Goal: Task Accomplishment & Management: Manage account settings

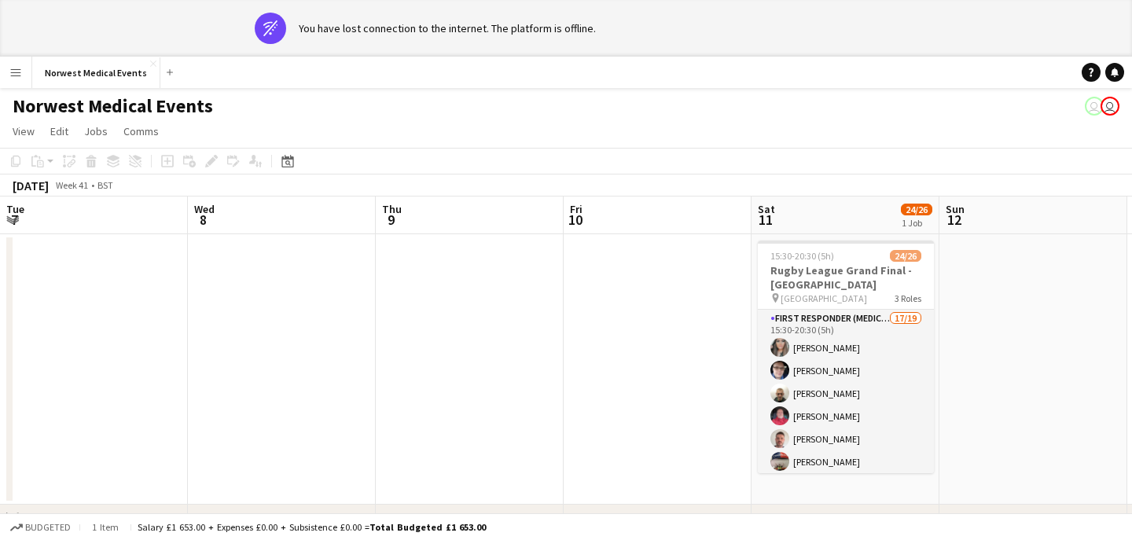
scroll to position [0, 541]
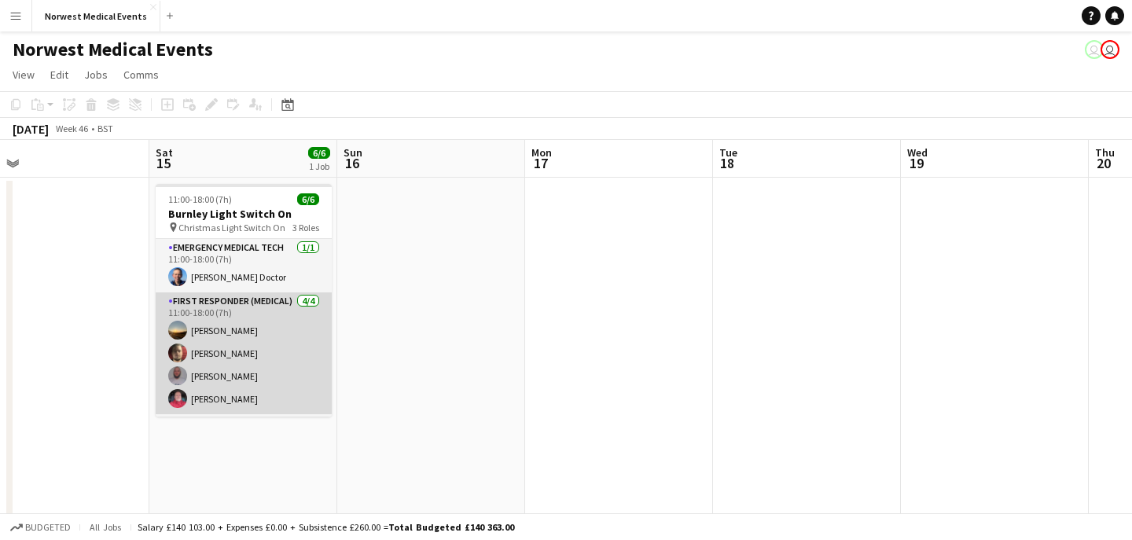
scroll to position [51, 0]
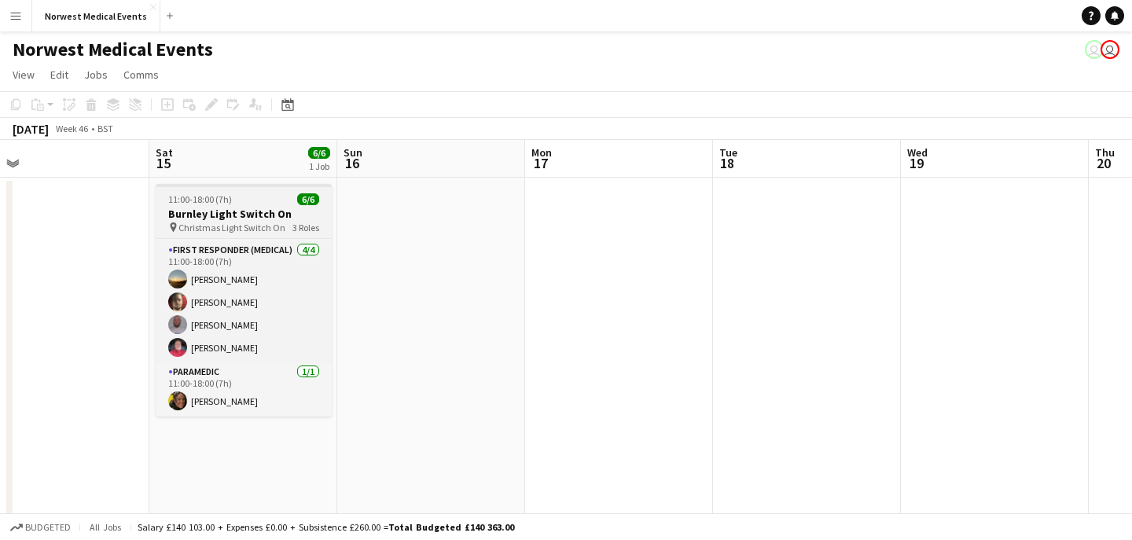
click at [255, 211] on h3 "Burnley Light Switch On" at bounding box center [244, 214] width 176 height 14
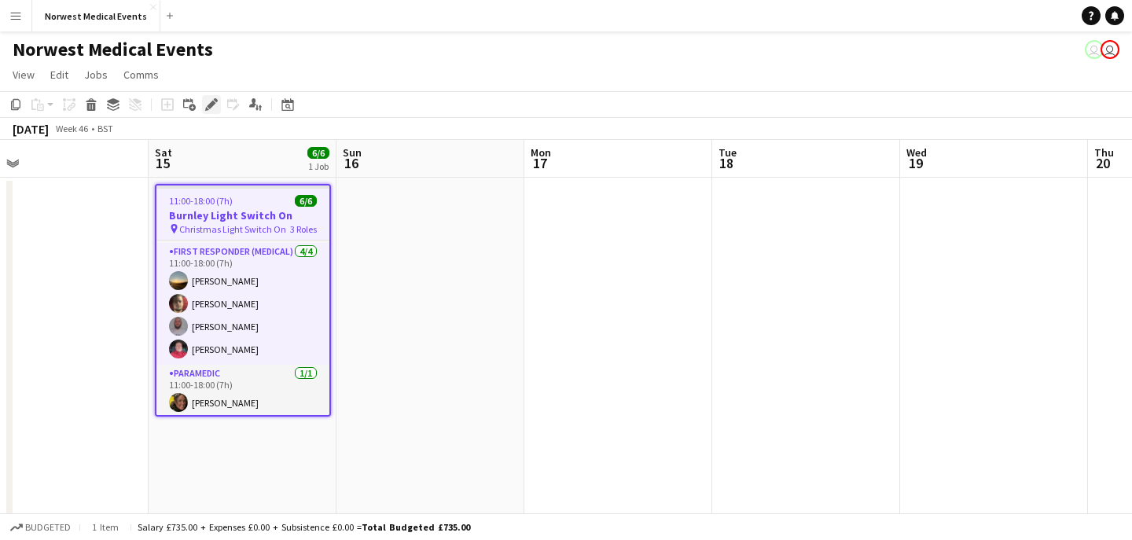
click at [208, 107] on icon at bounding box center [211, 105] width 9 height 9
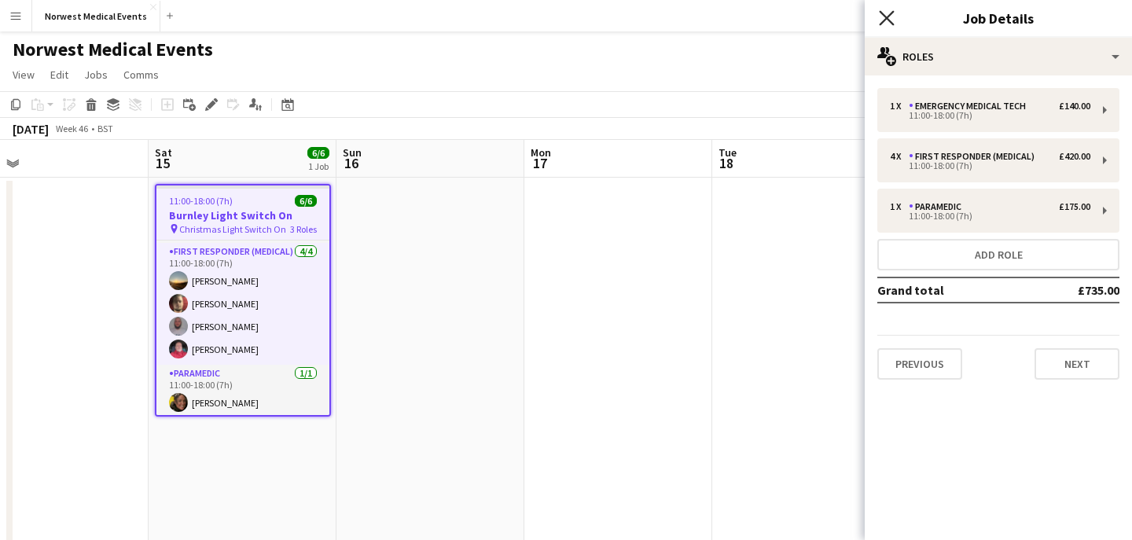
click at [886, 19] on icon at bounding box center [886, 17] width 15 height 15
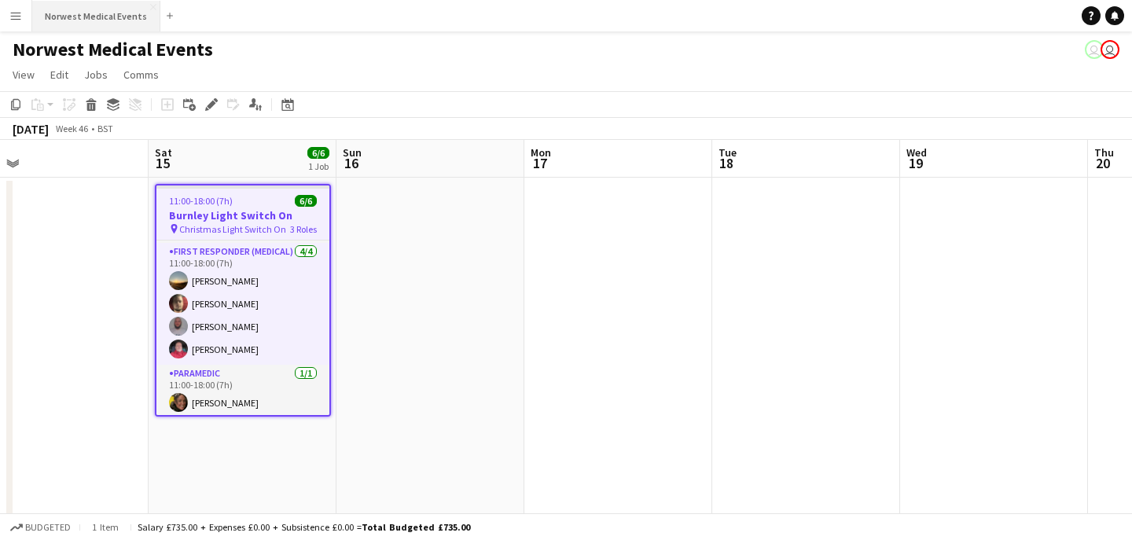
click at [111, 22] on button "Norwest Medical Events Close" at bounding box center [96, 16] width 128 height 31
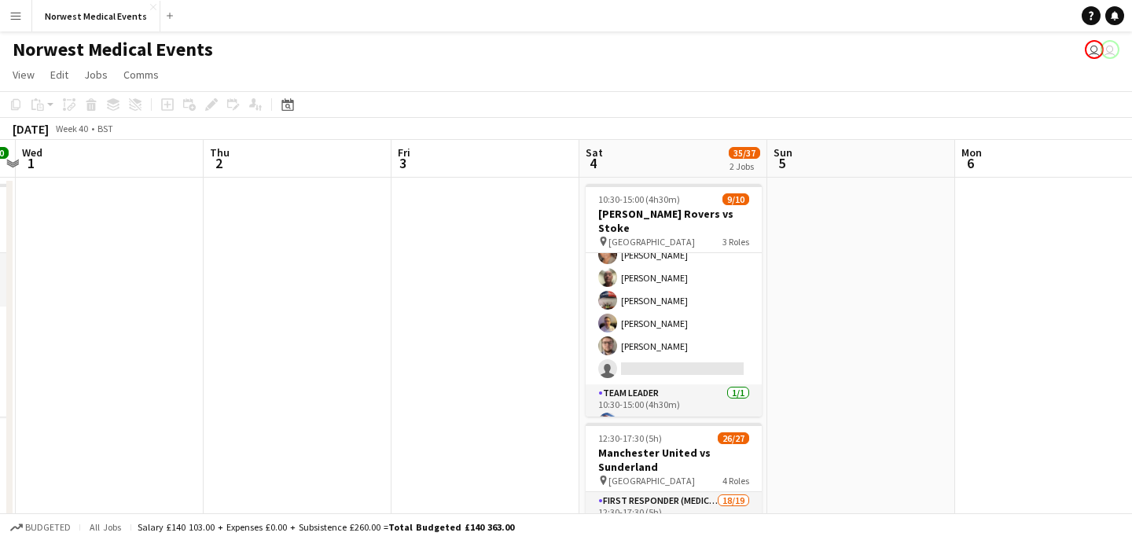
scroll to position [142, 0]
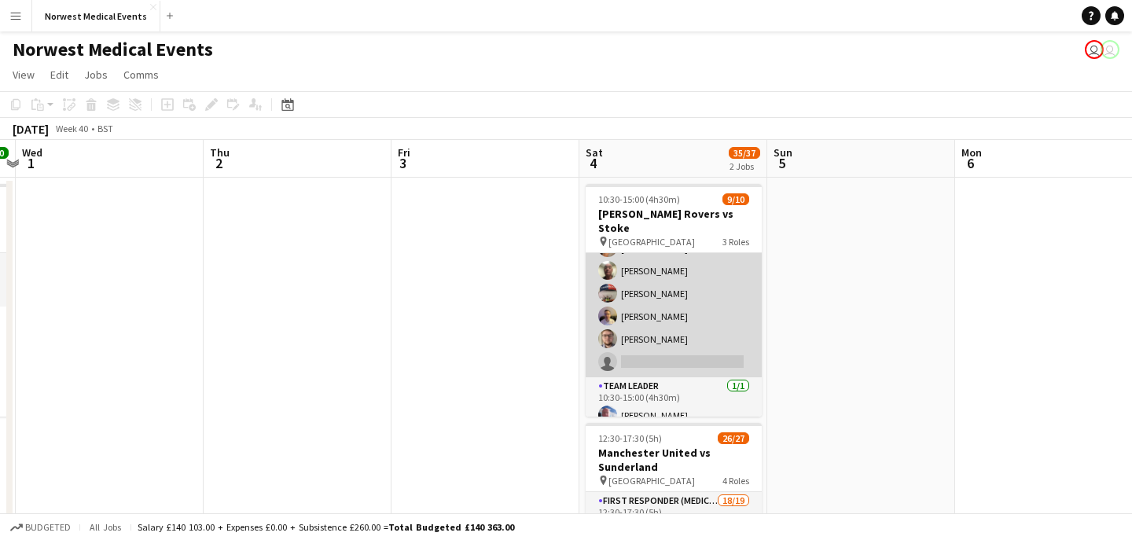
click at [682, 289] on app-card-role "Responder (First Aid) 7/8 10:30-15:00 (4h30m) Paul Walmsley Doug Black Debie Wa…" at bounding box center [674, 270] width 176 height 213
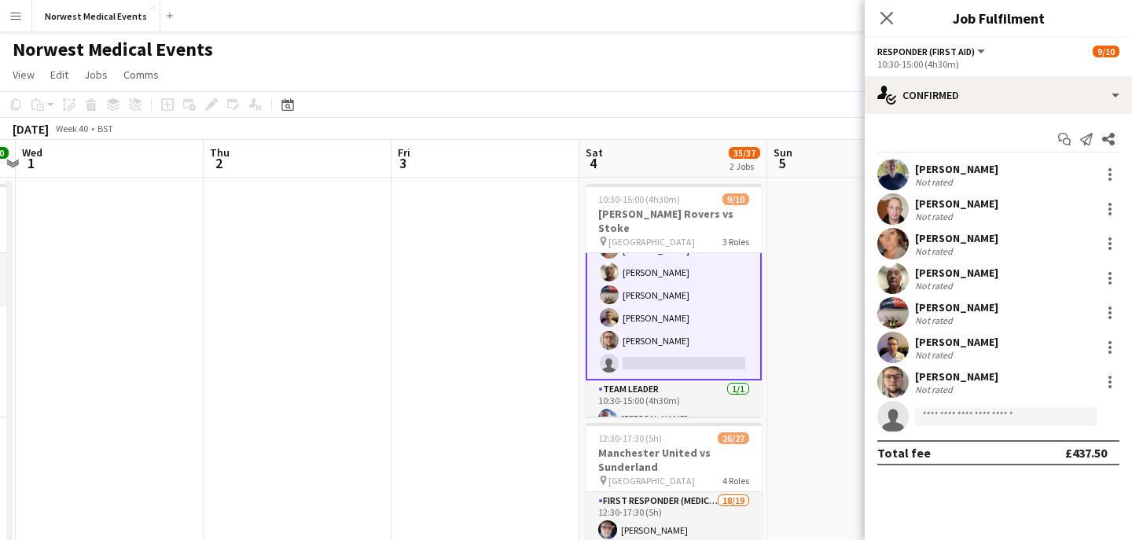
scroll to position [144, 0]
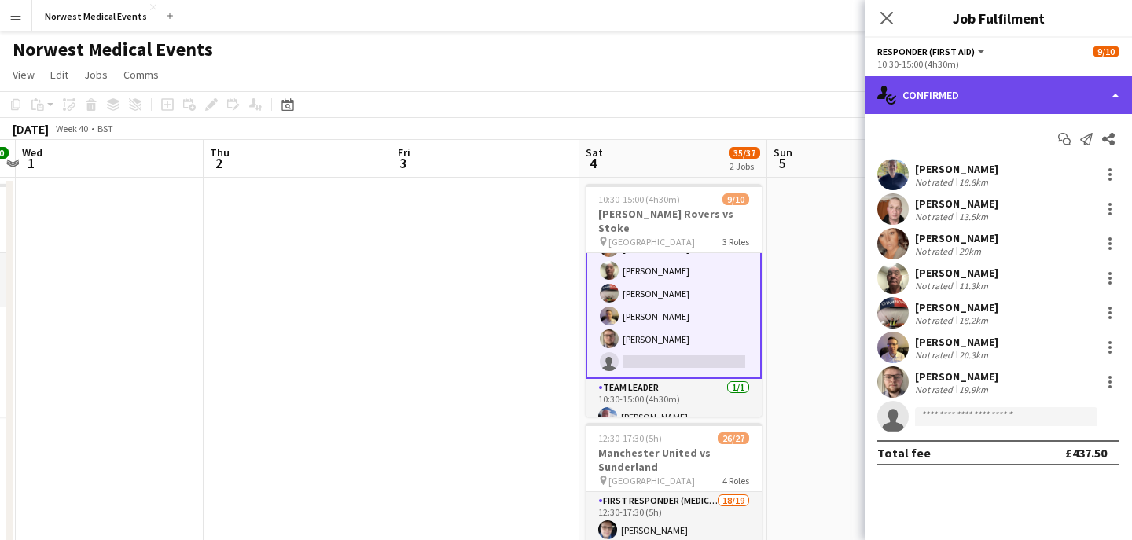
click at [976, 92] on div "single-neutral-actions-check-2 Confirmed" at bounding box center [998, 95] width 267 height 38
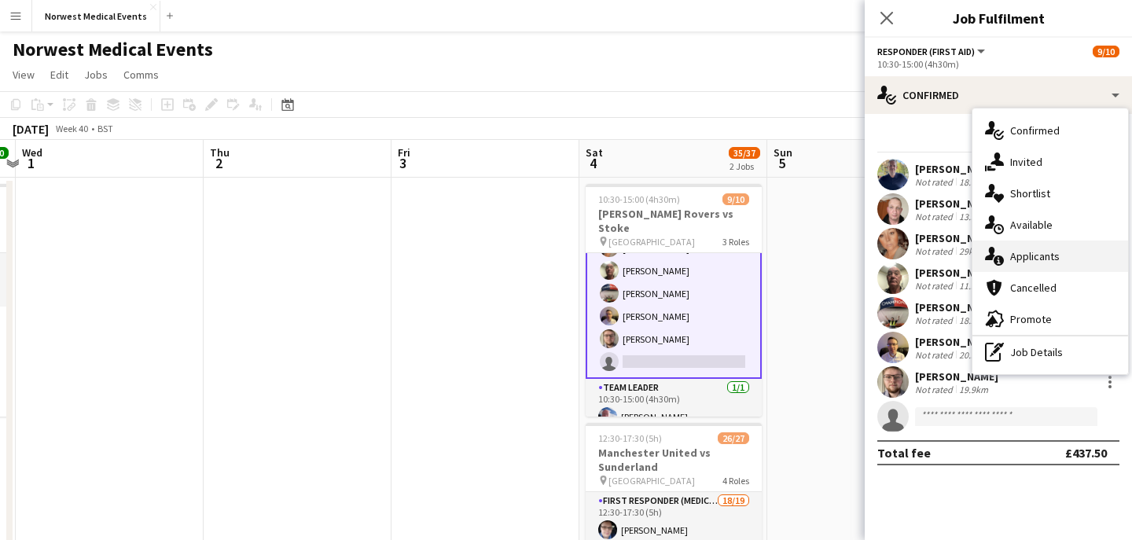
click at [1038, 254] on span "Applicants" at bounding box center [1035, 256] width 50 height 14
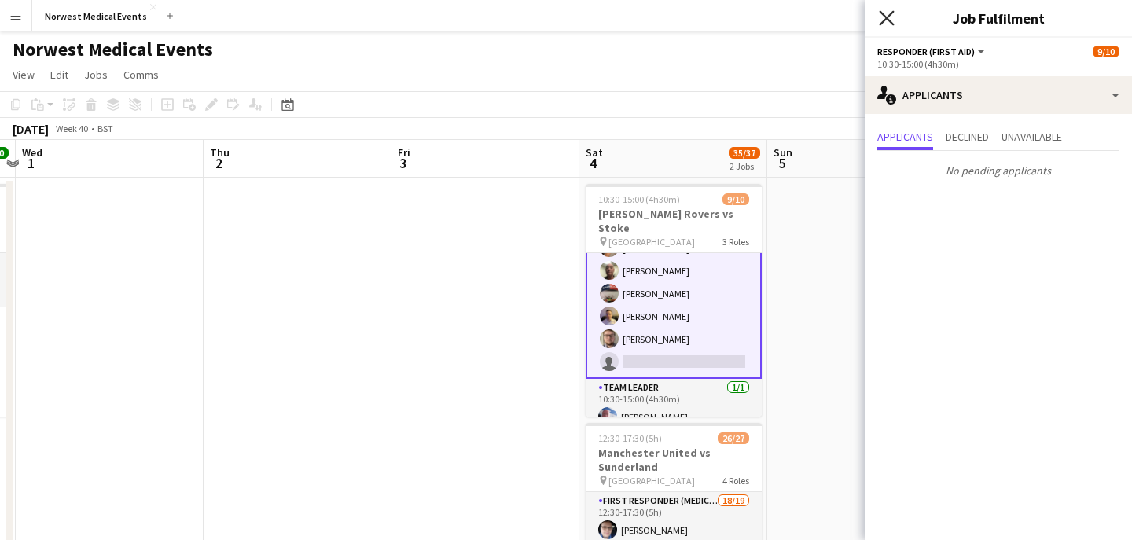
click at [884, 20] on icon at bounding box center [886, 17] width 15 height 15
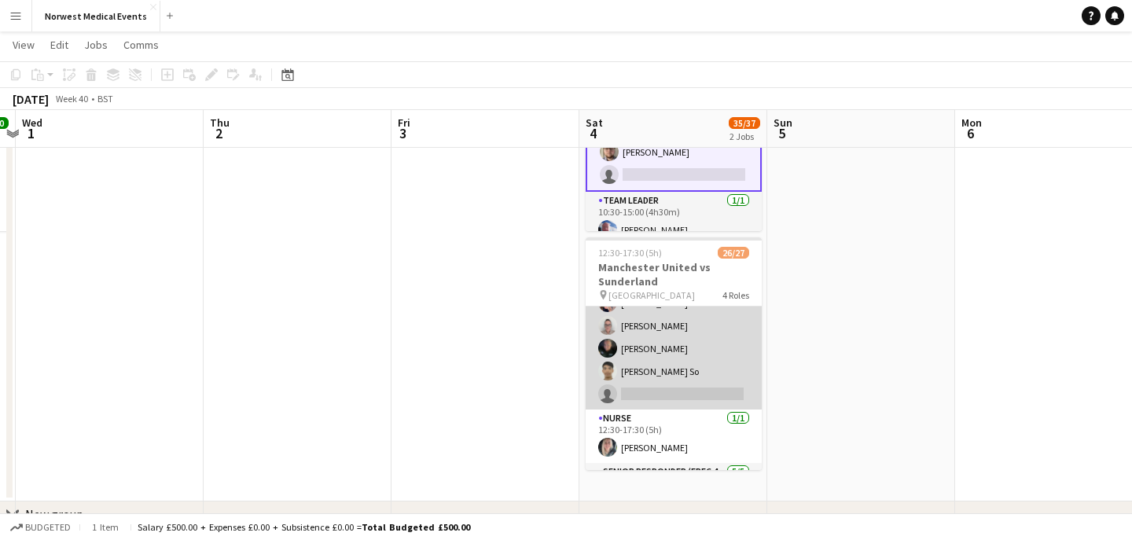
scroll to position [402, 0]
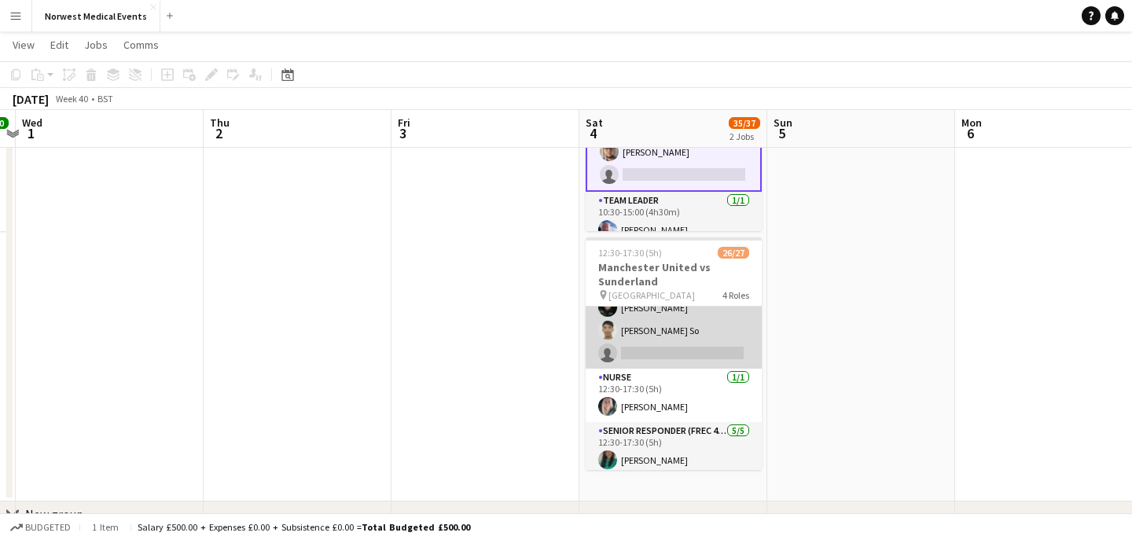
click at [702, 318] on app-card-role "First Responder (Medical) 18/19 12:30-17:30 (5h) Phil Brown Samuel Catterall Wi…" at bounding box center [674, 137] width 176 height 464
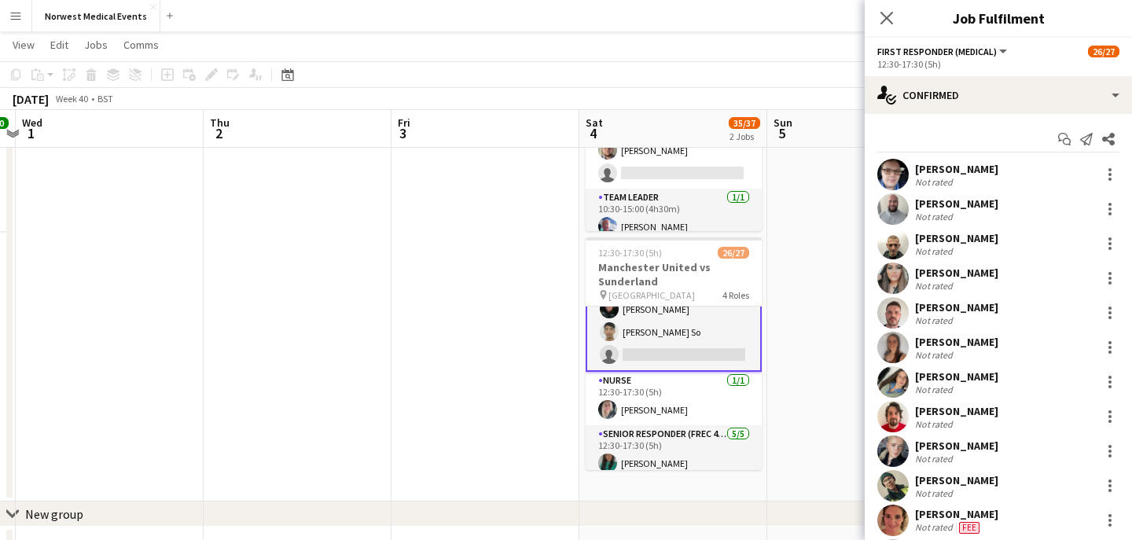
scroll to position [403, 0]
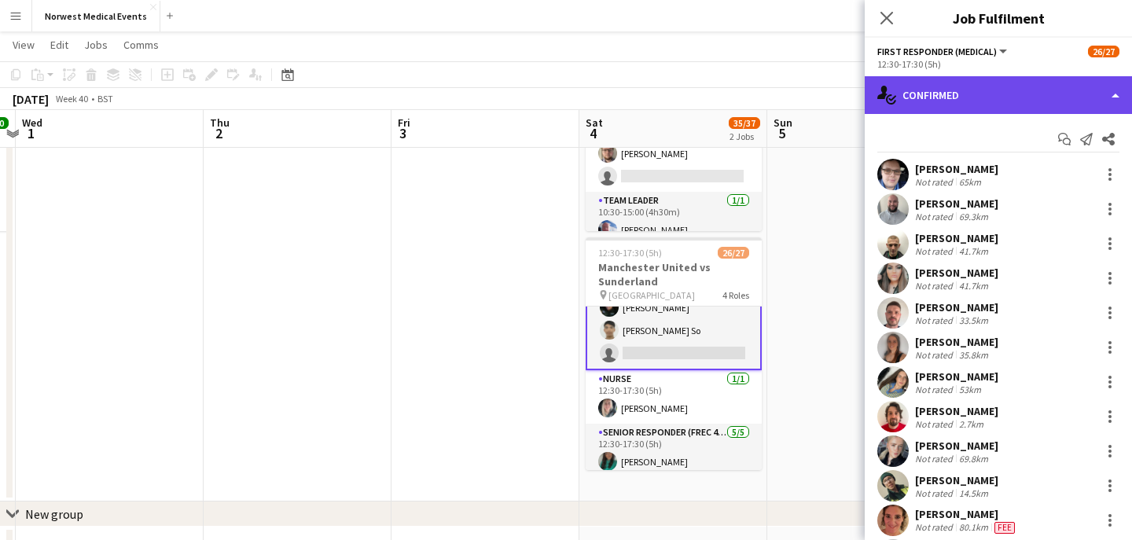
click at [954, 98] on div "single-neutral-actions-check-2 Confirmed" at bounding box center [998, 95] width 267 height 38
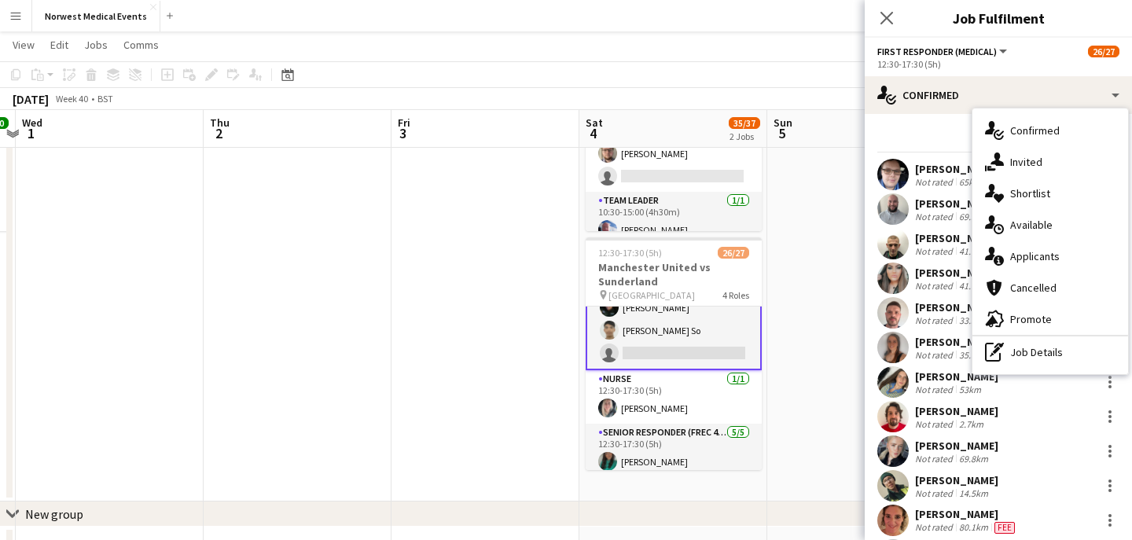
click at [1029, 252] on span "Applicants" at bounding box center [1035, 256] width 50 height 14
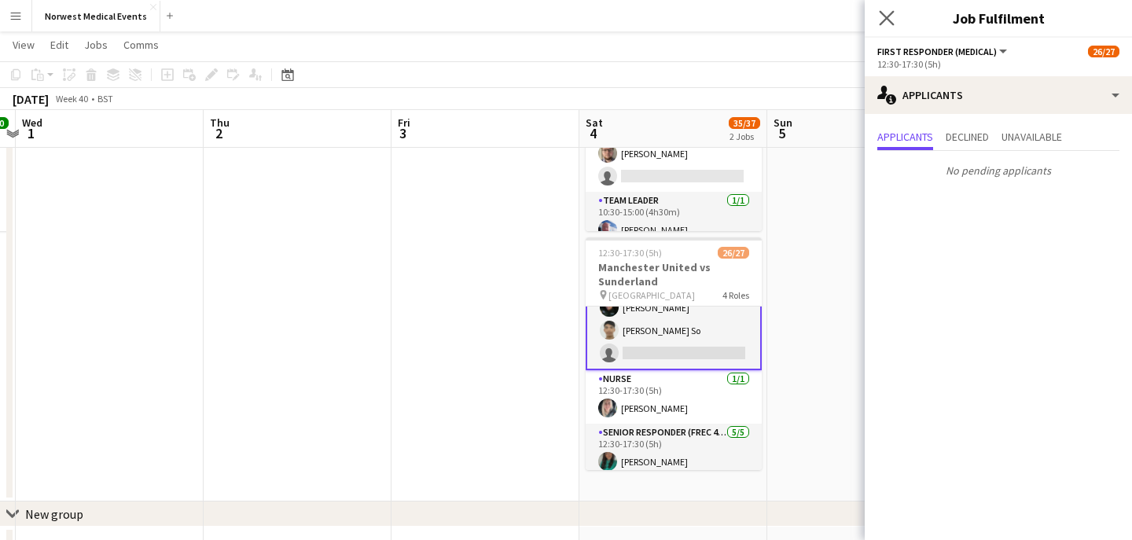
click at [886, 9] on app-icon "Close pop-in" at bounding box center [887, 18] width 23 height 23
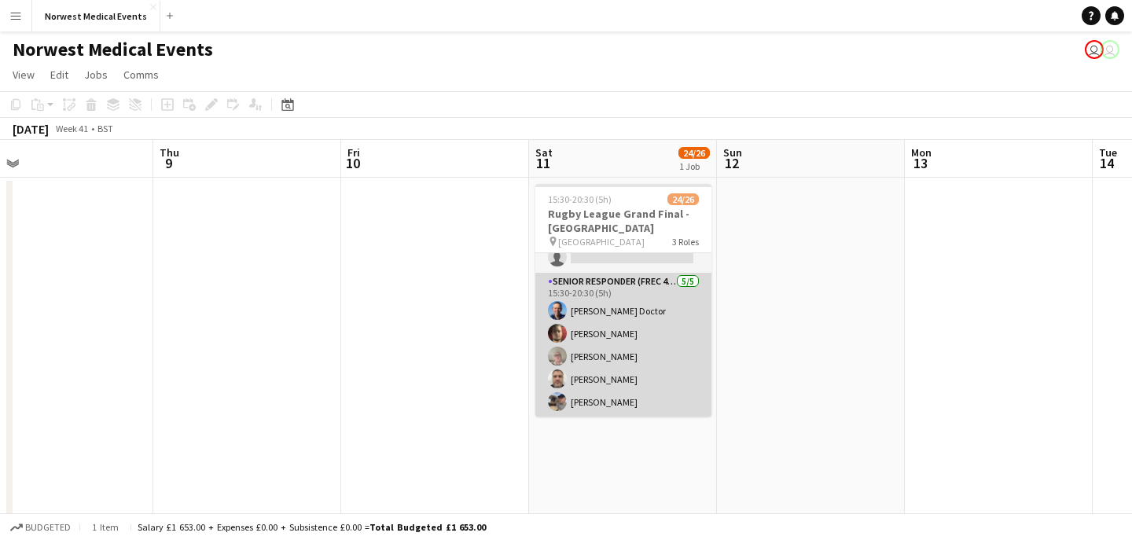
scroll to position [377, 0]
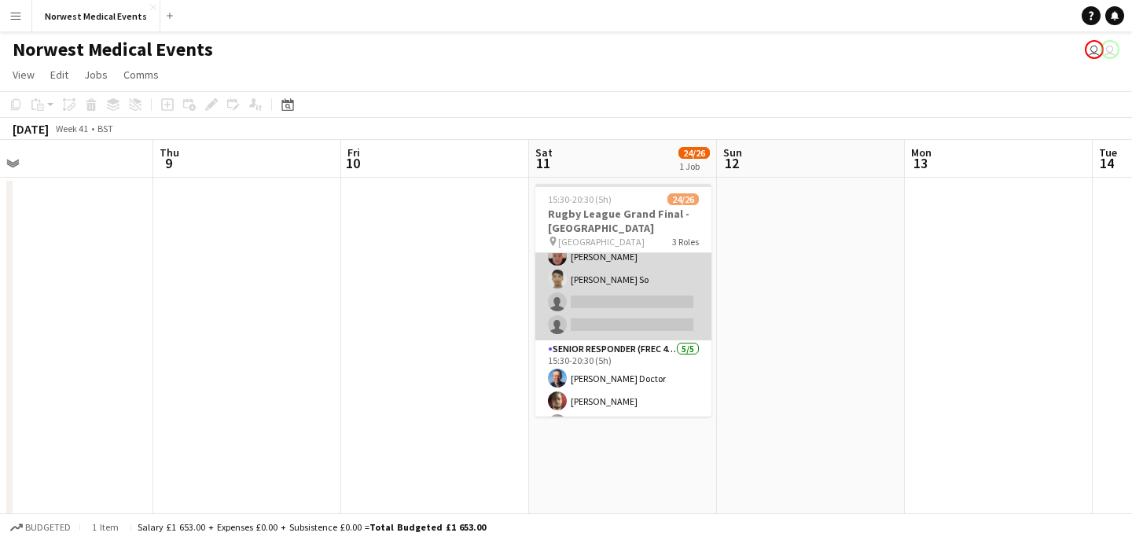
click at [642, 305] on app-card-role "First Responder (Medical) 17/19 15:30-20:30 (5h) Kayleigh O'Donnell Phil Brown …" at bounding box center [624, 109] width 176 height 464
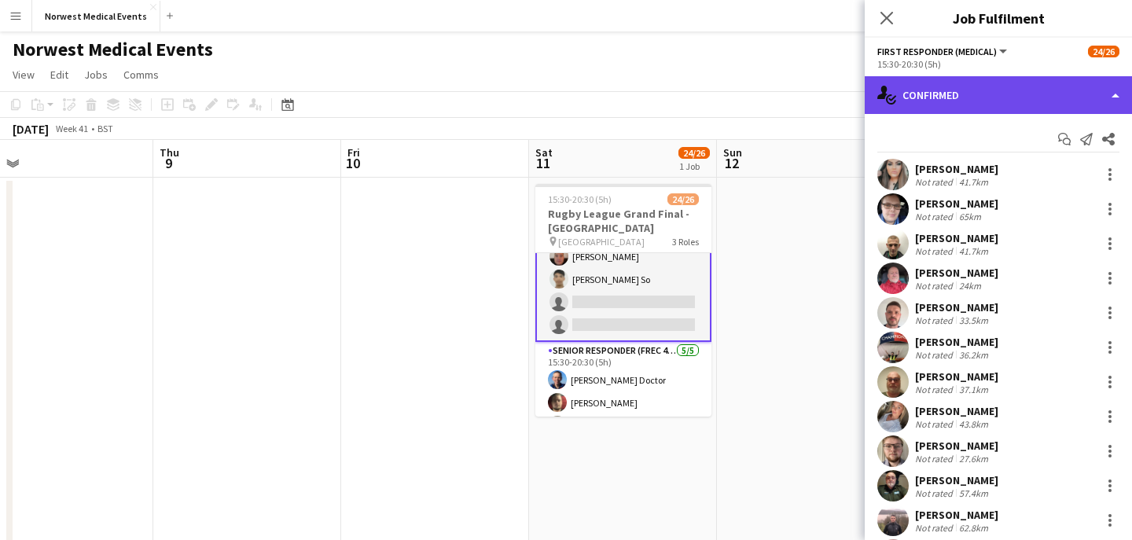
click at [974, 88] on div "single-neutral-actions-check-2 Confirmed" at bounding box center [998, 95] width 267 height 38
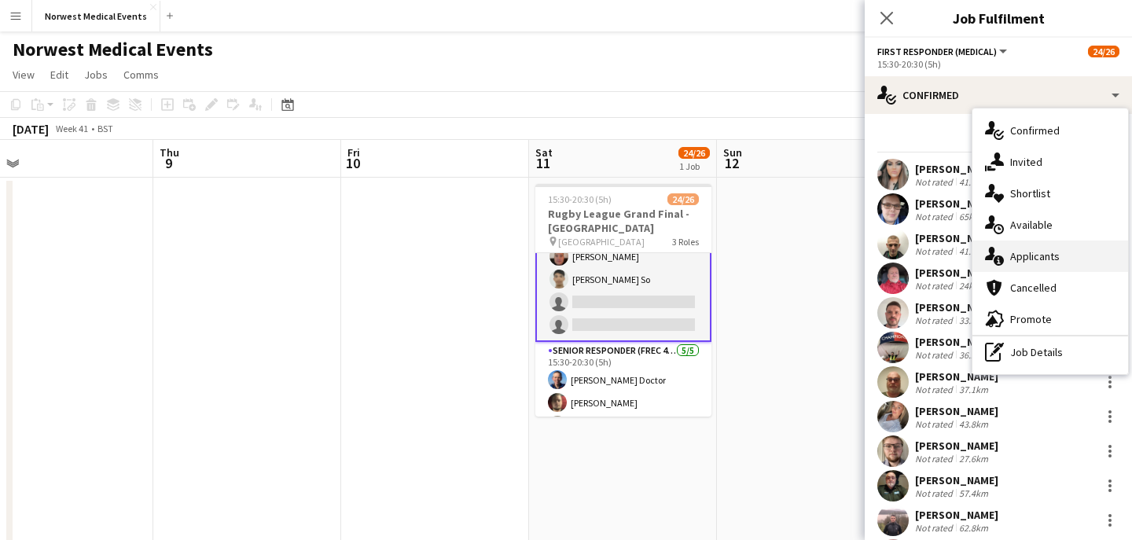
click at [1054, 254] on span "Applicants" at bounding box center [1035, 256] width 50 height 14
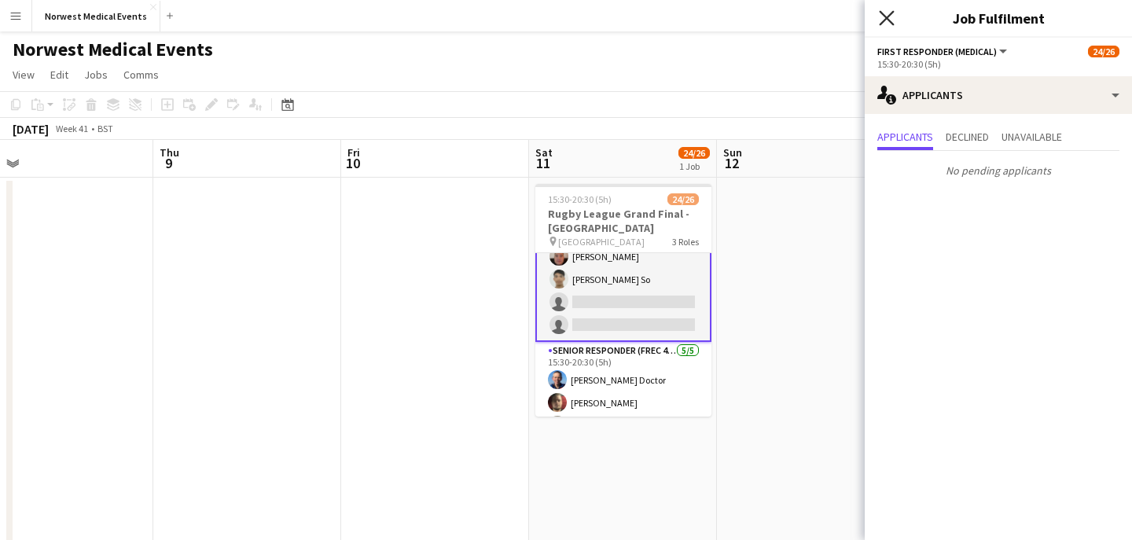
click at [888, 18] on icon at bounding box center [886, 17] width 15 height 15
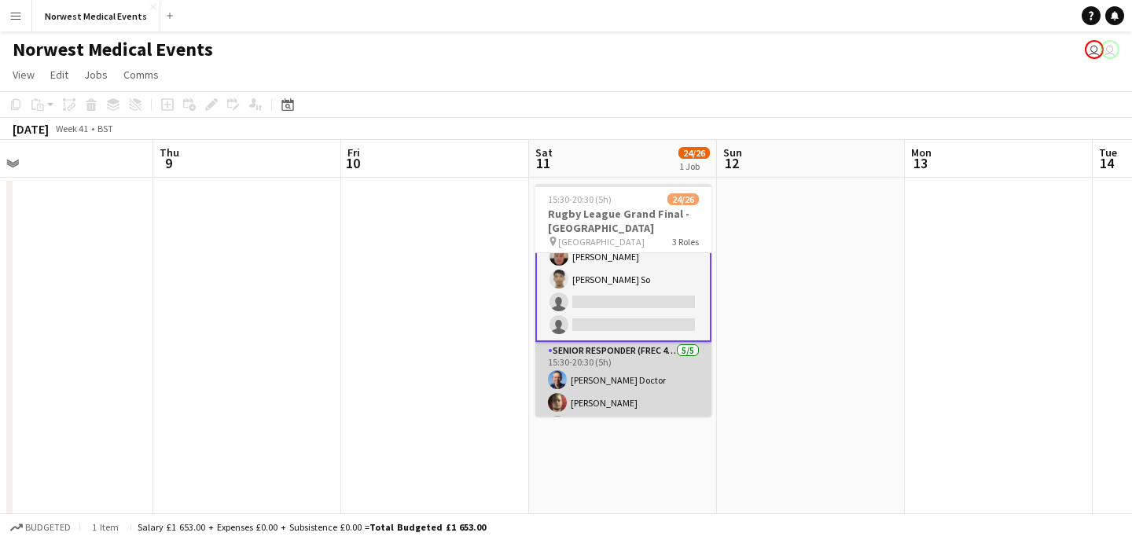
click at [662, 377] on app-card-role "Senior Responder (FREC 4 or Above) 5/5 15:30-20:30 (5h) Ronnie Doctor Phil Watk…" at bounding box center [624, 414] width 176 height 145
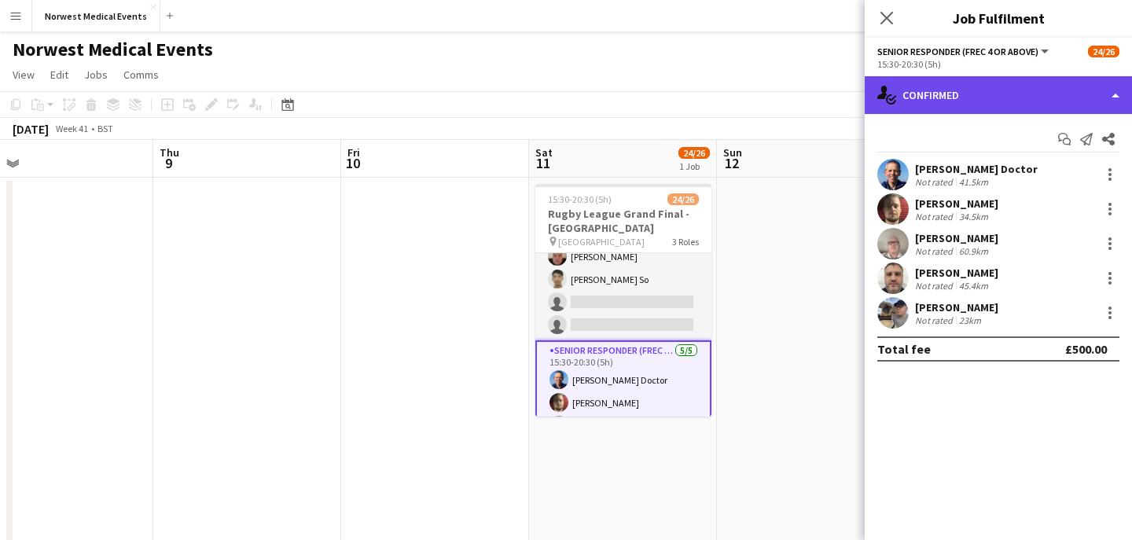
click at [994, 99] on div "single-neutral-actions-check-2 Confirmed" at bounding box center [998, 95] width 267 height 38
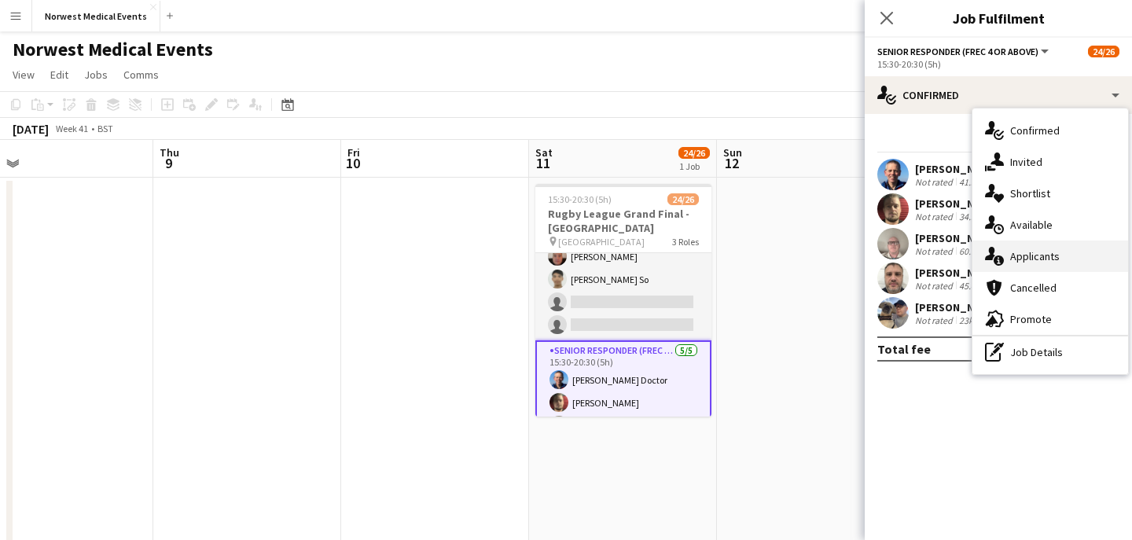
click at [1038, 263] on span "Applicants" at bounding box center [1035, 256] width 50 height 14
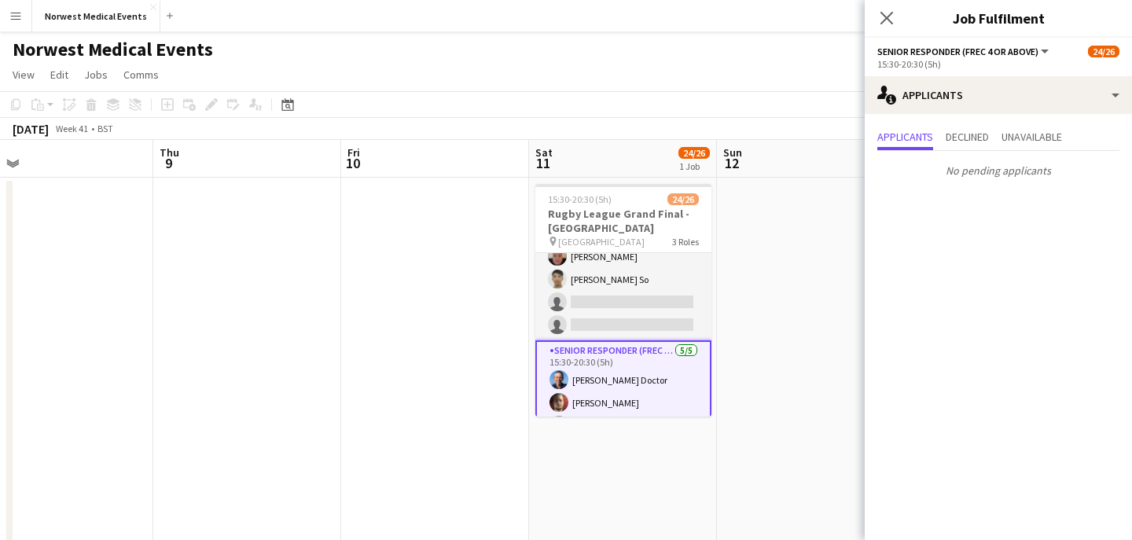
click at [886, 21] on icon "Close pop-in" at bounding box center [887, 18] width 13 height 13
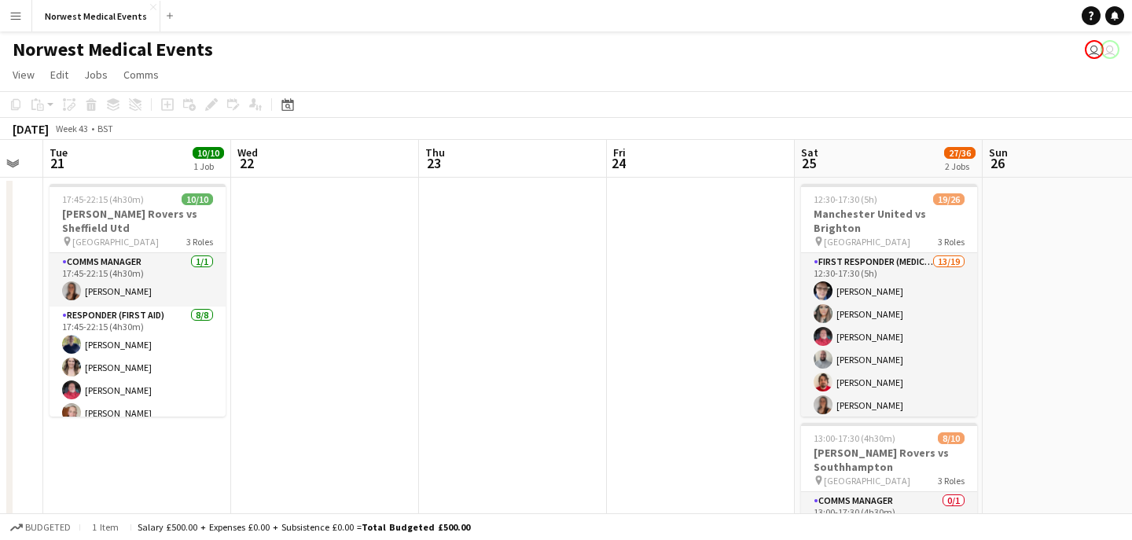
scroll to position [0, 738]
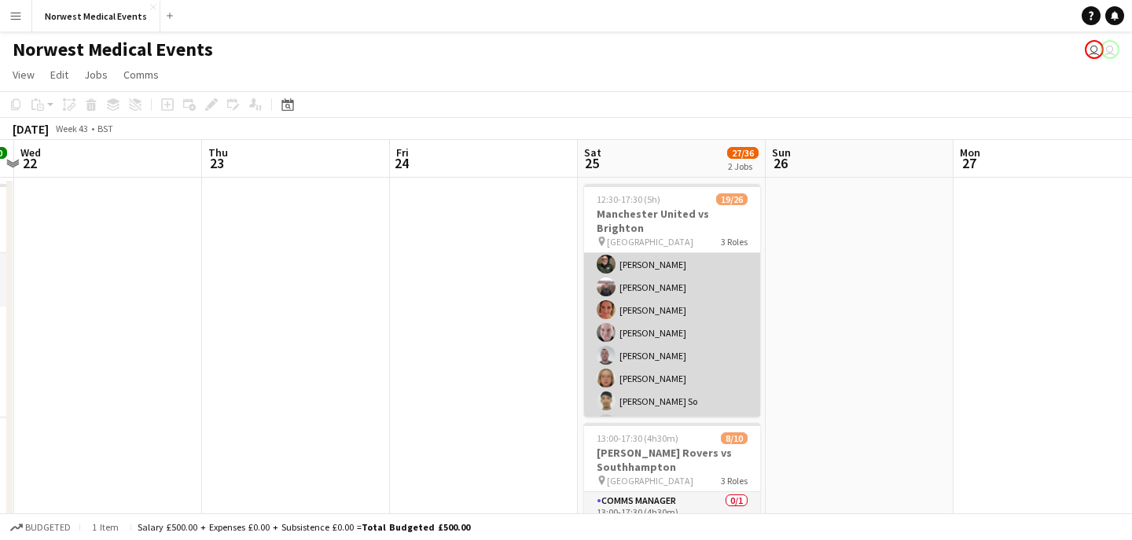
click at [707, 301] on app-card-role "First Responder (Medical) 13/19 12:30-17:30 (5h) Phil Brown Kayleigh O'Donnell …" at bounding box center [672, 322] width 176 height 464
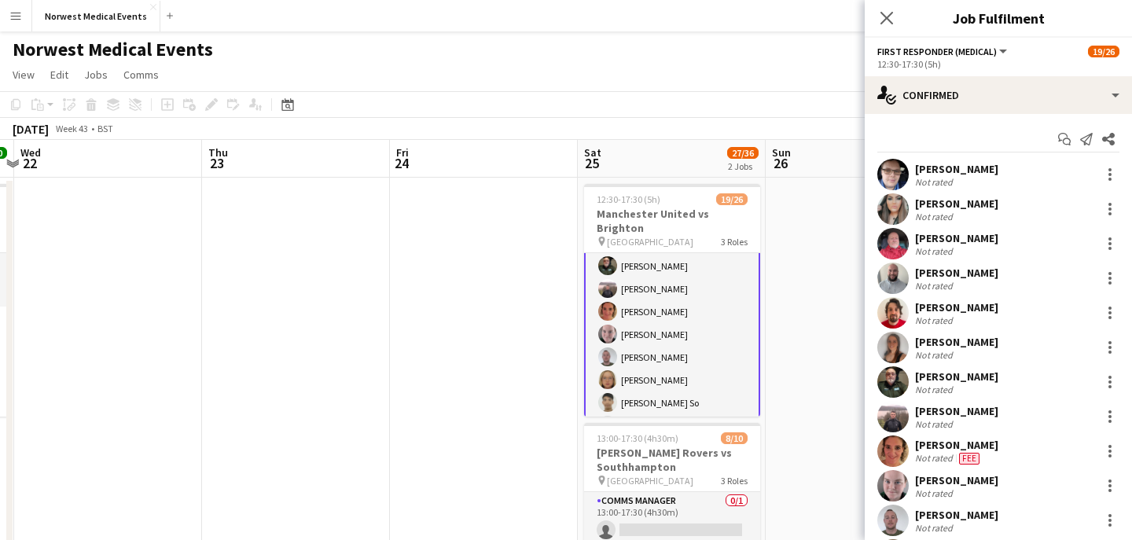
scroll to position [165, 0]
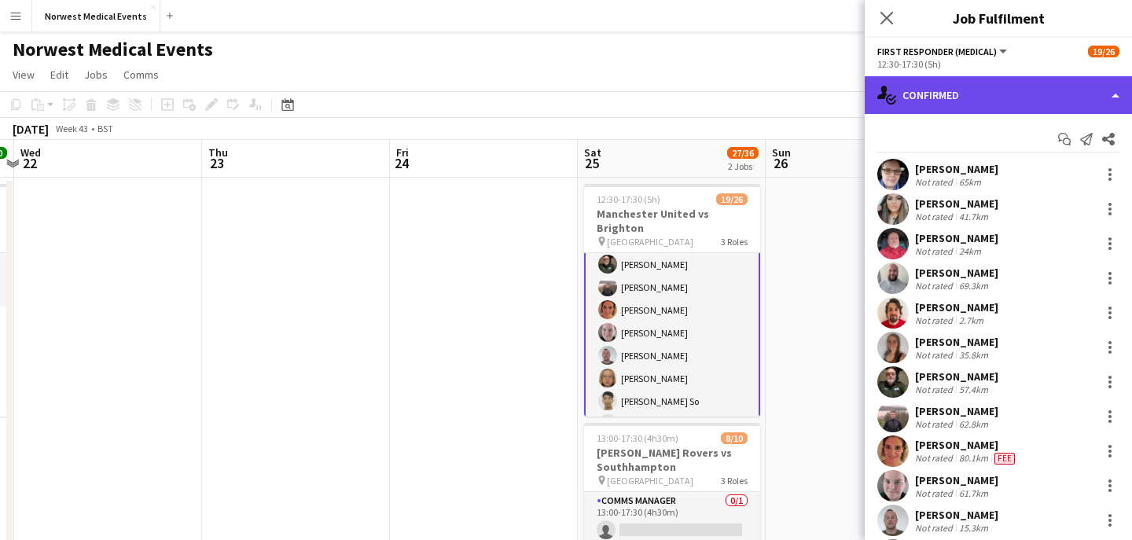
click at [963, 98] on div "single-neutral-actions-check-2 Confirmed" at bounding box center [998, 95] width 267 height 38
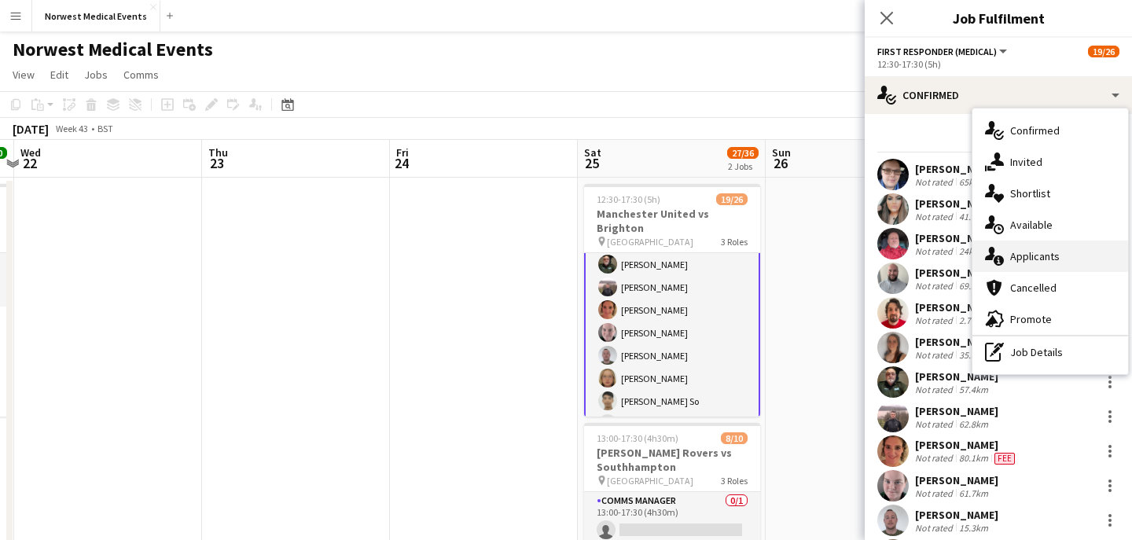
click at [1038, 261] on span "Applicants" at bounding box center [1035, 256] width 50 height 14
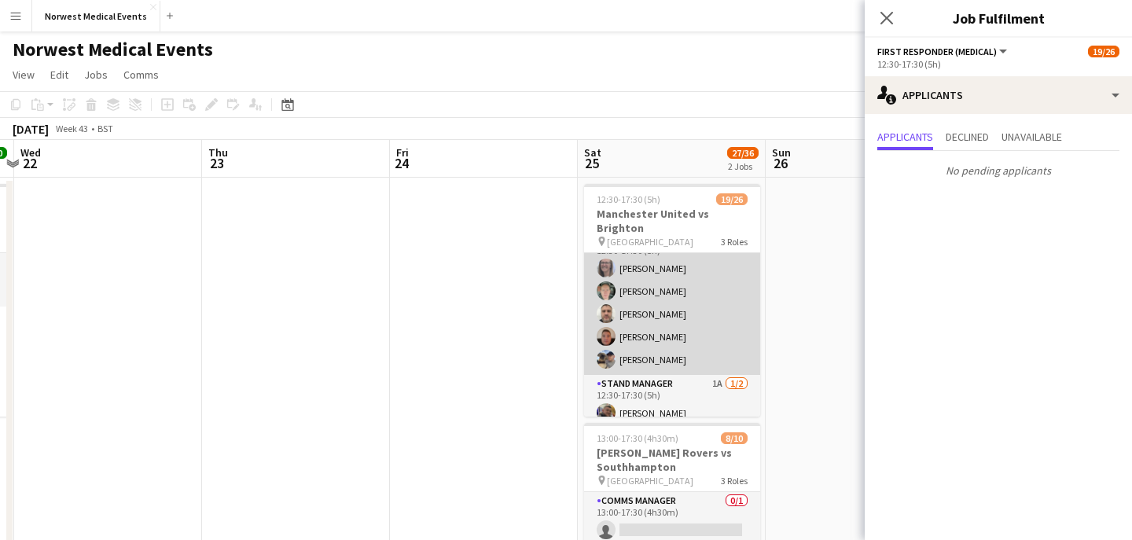
click at [705, 285] on app-card-role "Senior Responder (FREC 4 or Above) 5/5 12:30-17:30 (5h) Laura Rimmer Paul Smith…" at bounding box center [672, 302] width 176 height 145
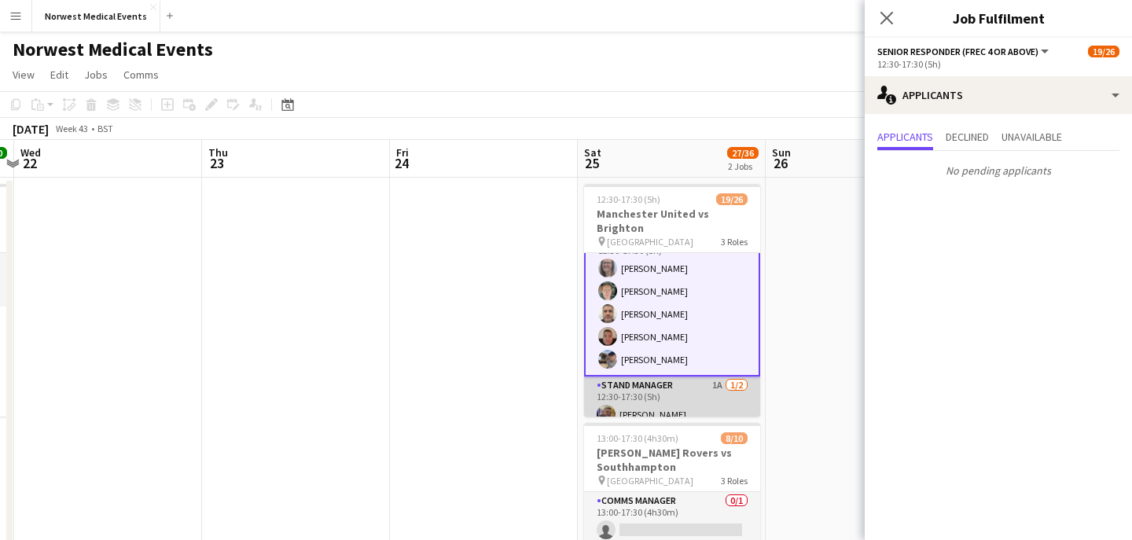
click at [676, 403] on app-card-role "Stand Manager 1A 1/2 12:30-17:30 (5h) Jordan Marsden single-neutral-actions" at bounding box center [672, 415] width 176 height 76
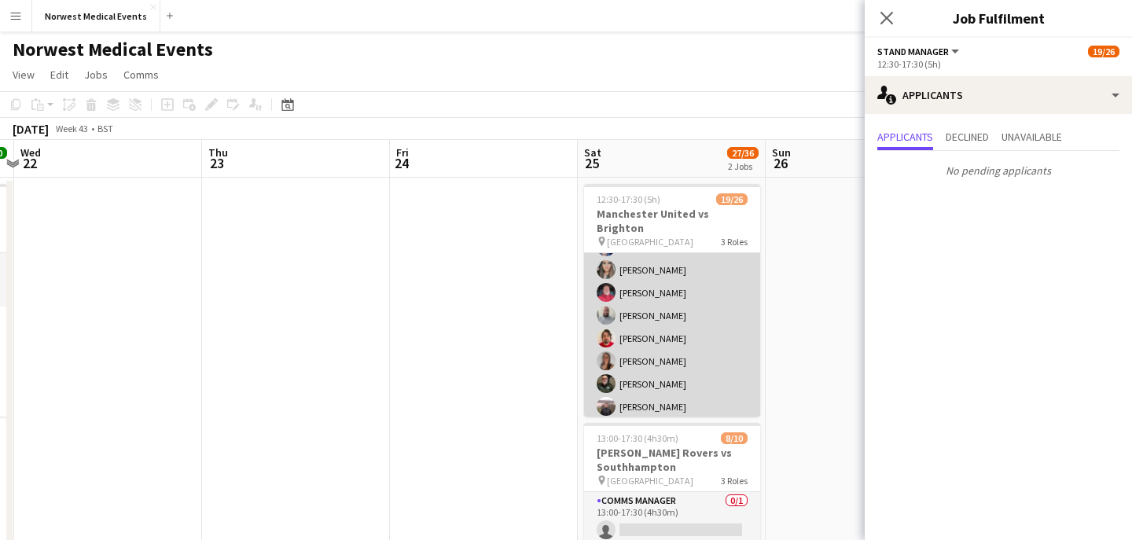
scroll to position [0, 0]
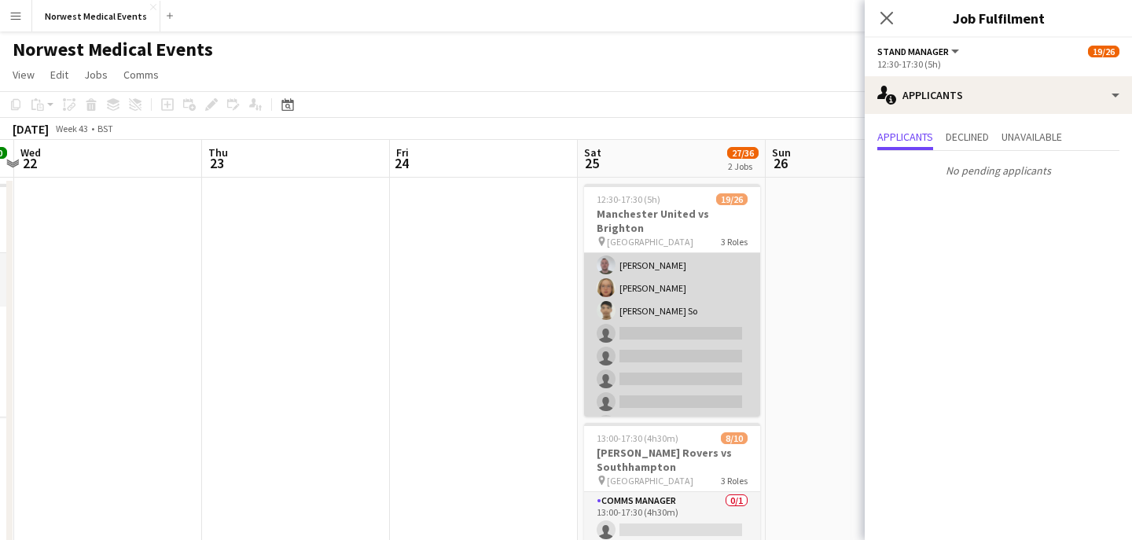
click at [693, 307] on app-card-role "First Responder (Medical) 13/19 12:30-17:30 (5h) Phil Brown Kayleigh O'Donnell …" at bounding box center [672, 231] width 176 height 464
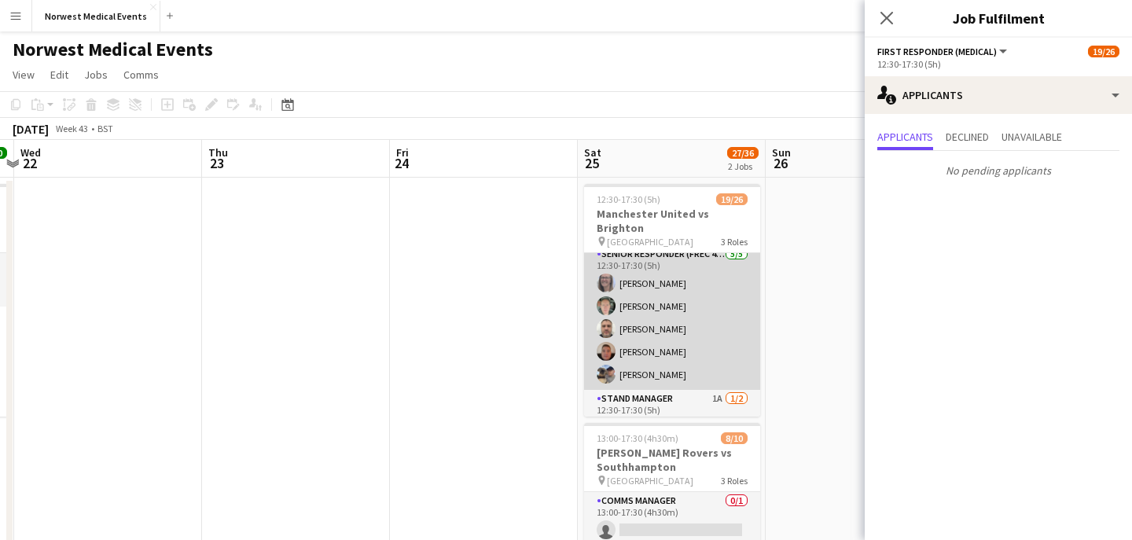
scroll to position [510, 0]
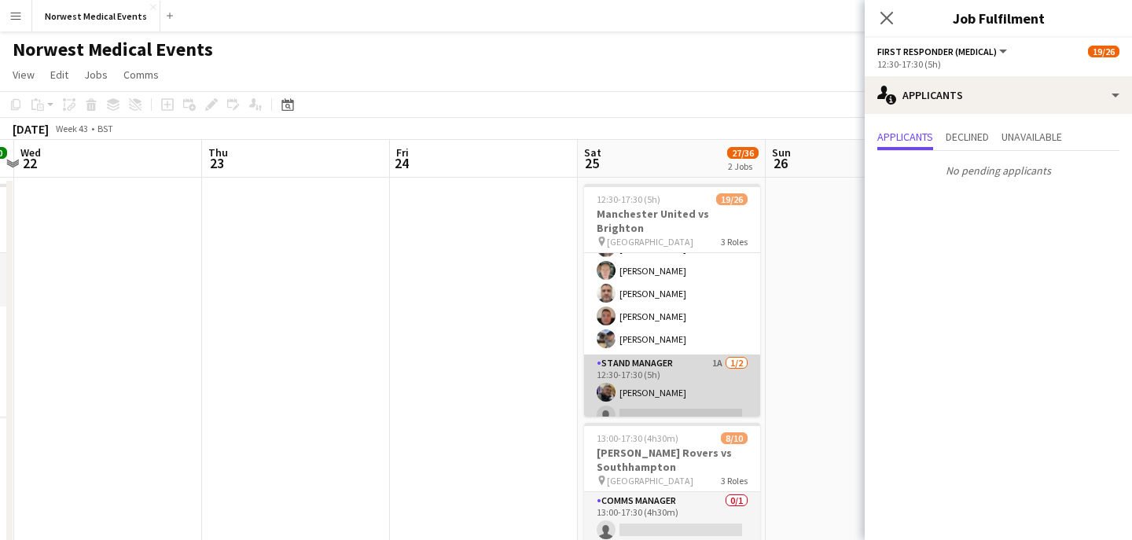
click at [695, 380] on app-card-role "Stand Manager 1A 1/2 12:30-17:30 (5h) Jordan Marsden single-neutral-actions" at bounding box center [672, 393] width 176 height 76
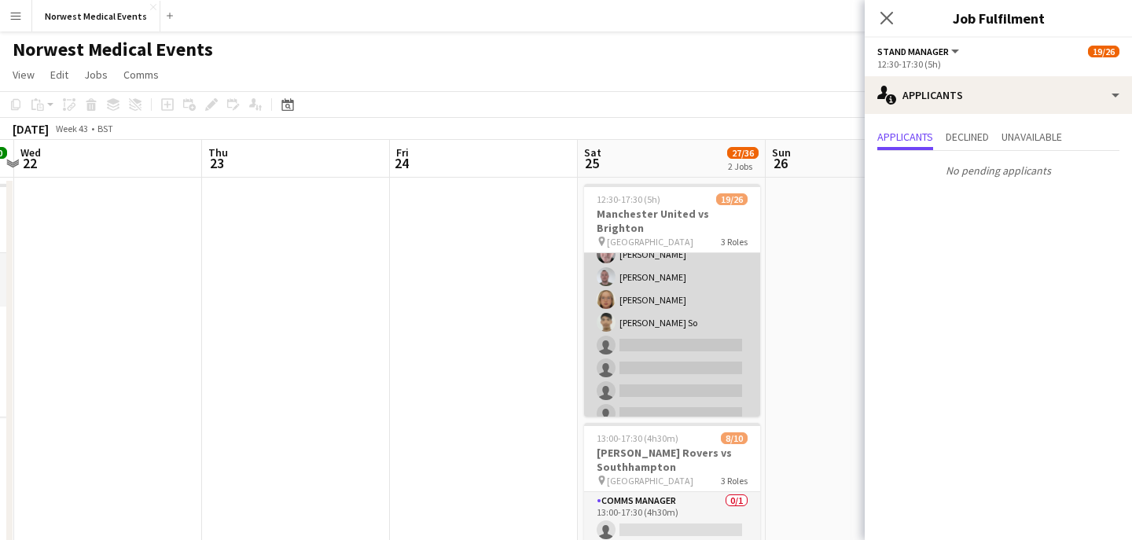
click at [692, 322] on app-card-role "First Responder (Medical) 13/19 12:30-17:30 (5h) Phil Brown Kayleigh O'Donnell …" at bounding box center [672, 243] width 176 height 464
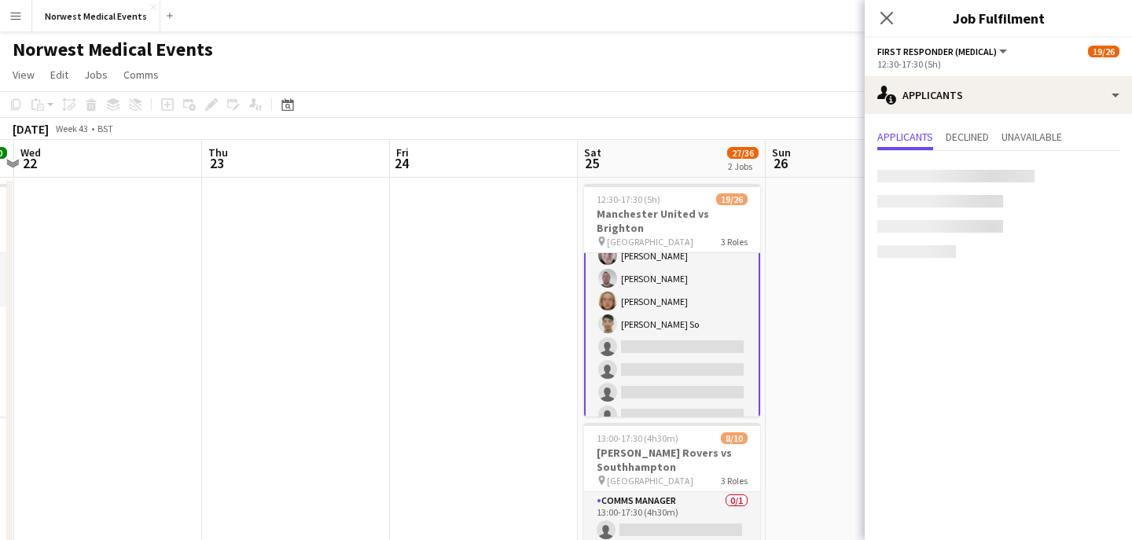
scroll to position [244, 0]
click at [687, 322] on app-card-role "First Responder (Medical) 13/19 12:30-17:30 (5h) Phil Brown Kayleigh O'Donnell …" at bounding box center [672, 242] width 176 height 467
click at [687, 322] on app-card-role "First Responder (Medical) 13/19 12:30-17:30 (5h) Phil Brown Kayleigh O'Donnell …" at bounding box center [672, 244] width 176 height 467
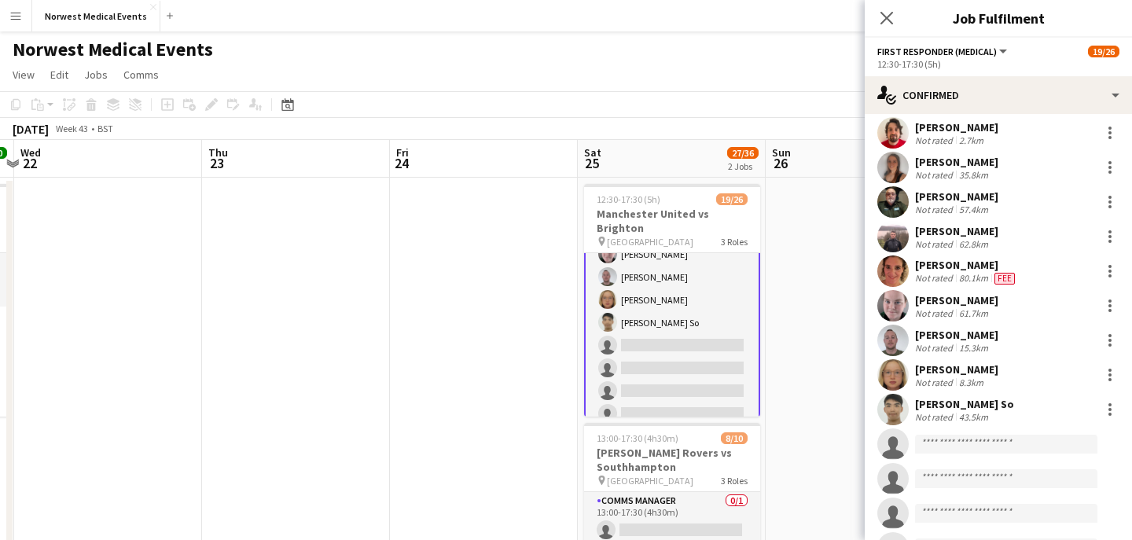
scroll to position [318, 0]
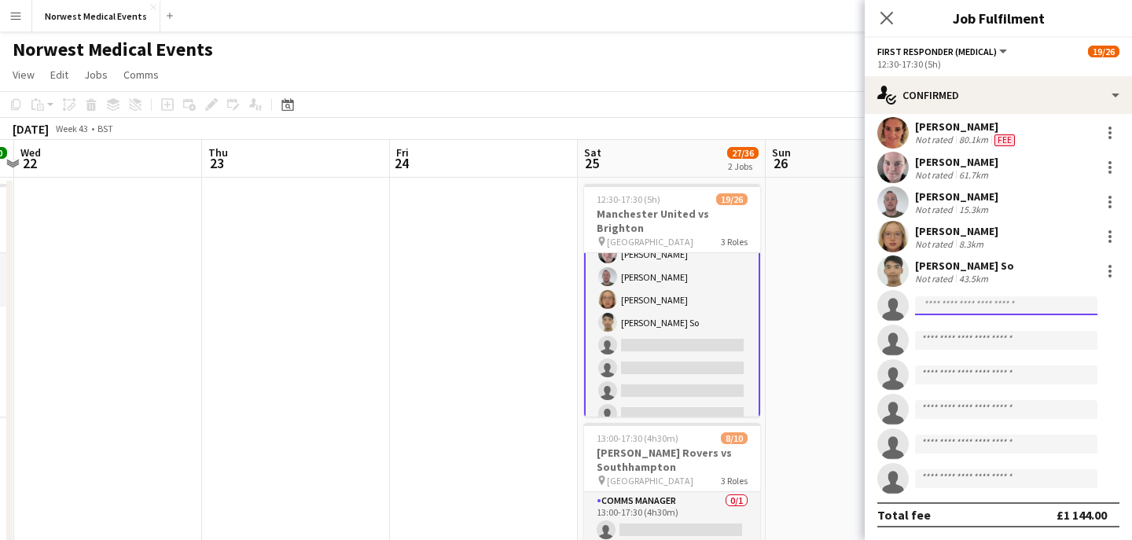
click at [978, 300] on input at bounding box center [1006, 305] width 182 height 19
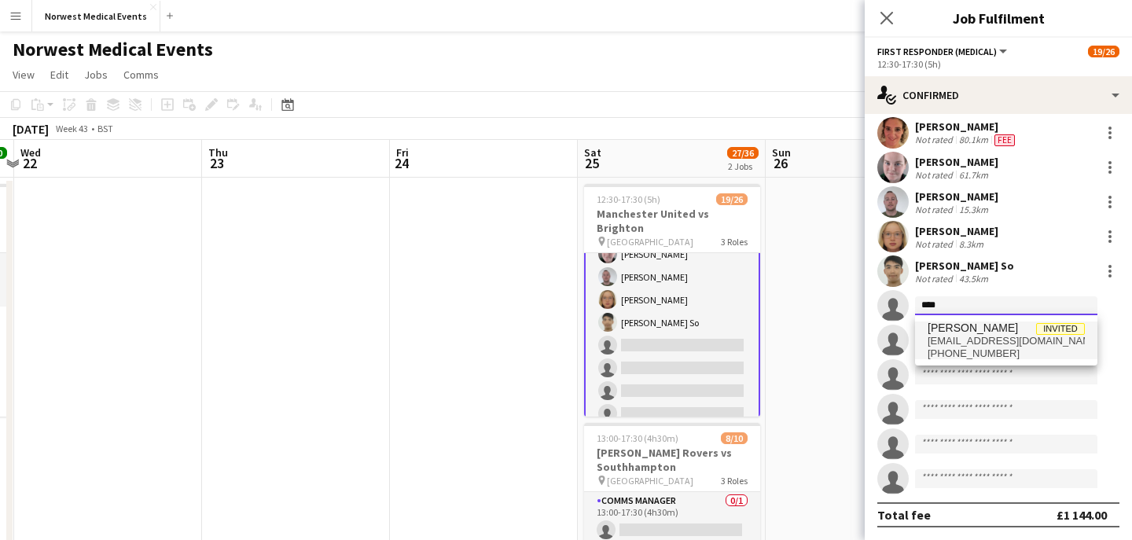
type input "****"
click at [986, 333] on span "Rory Murphy" at bounding box center [973, 328] width 90 height 13
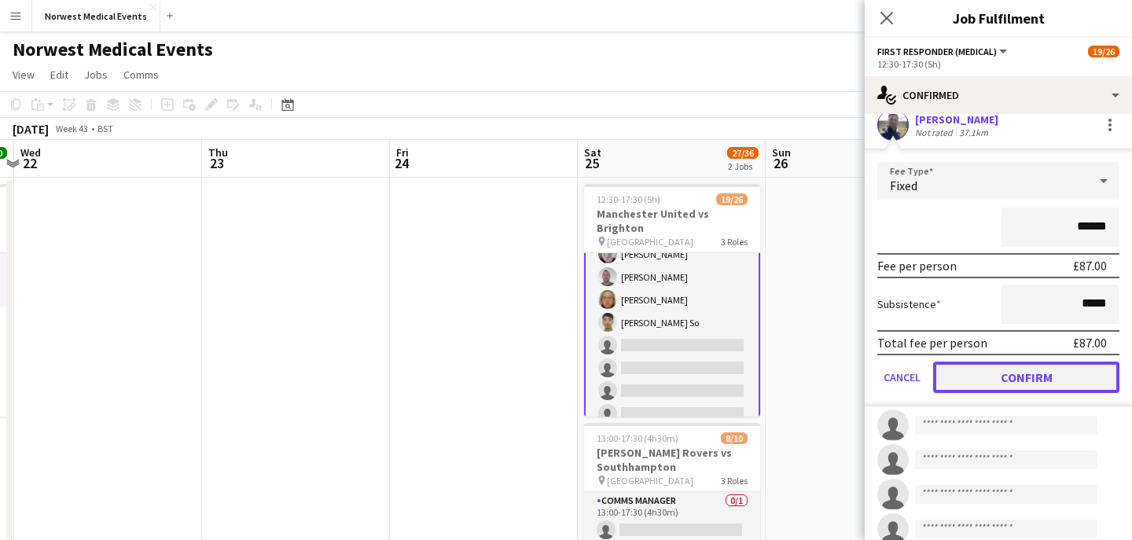
click at [1025, 383] on button "Confirm" at bounding box center [1026, 377] width 186 height 31
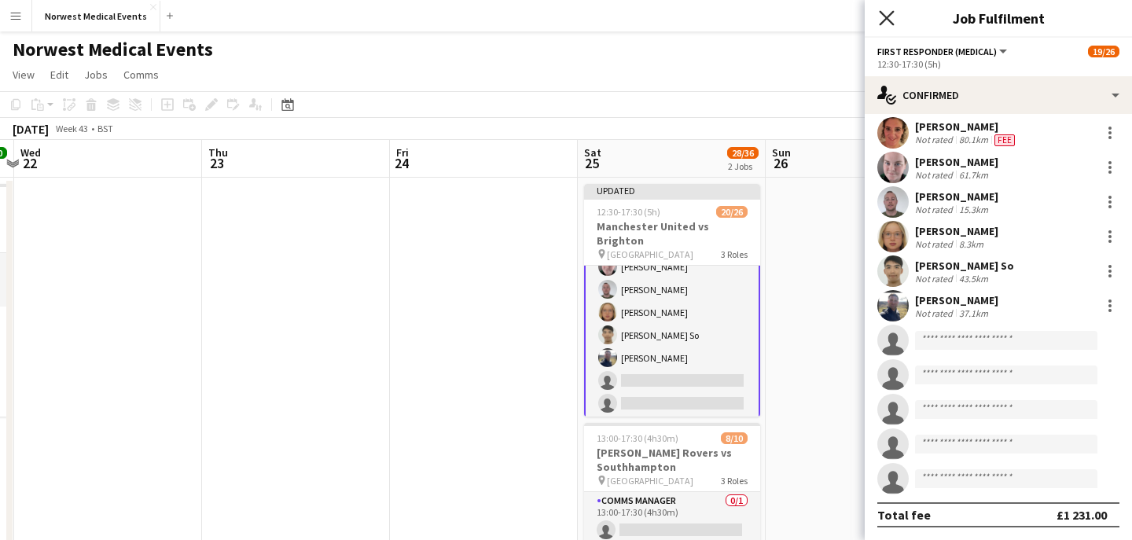
click at [889, 15] on icon at bounding box center [886, 17] width 15 height 15
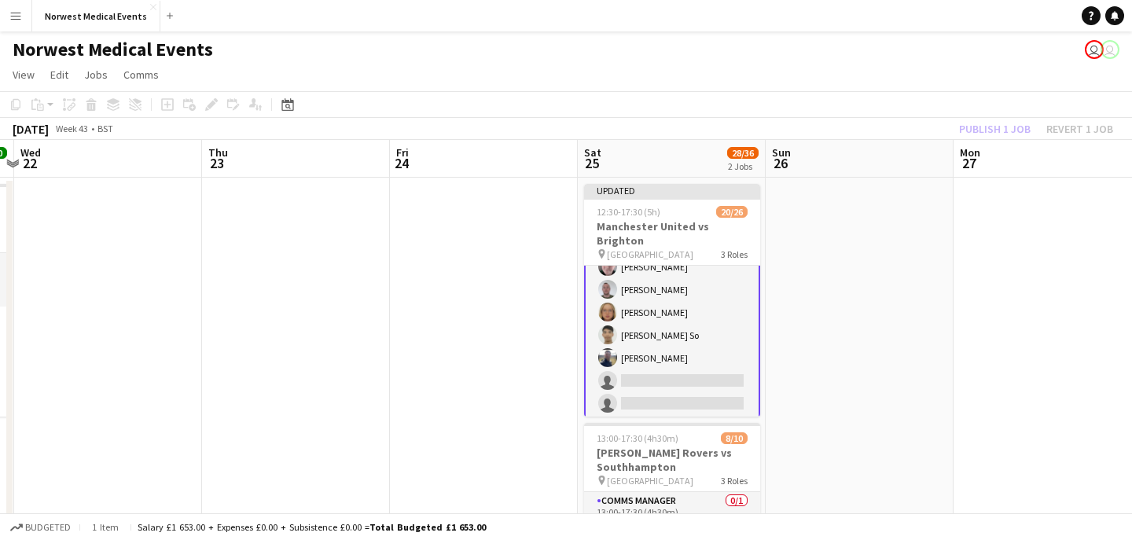
click at [992, 127] on div "Publish 1 job Revert 1 job" at bounding box center [1036, 129] width 192 height 20
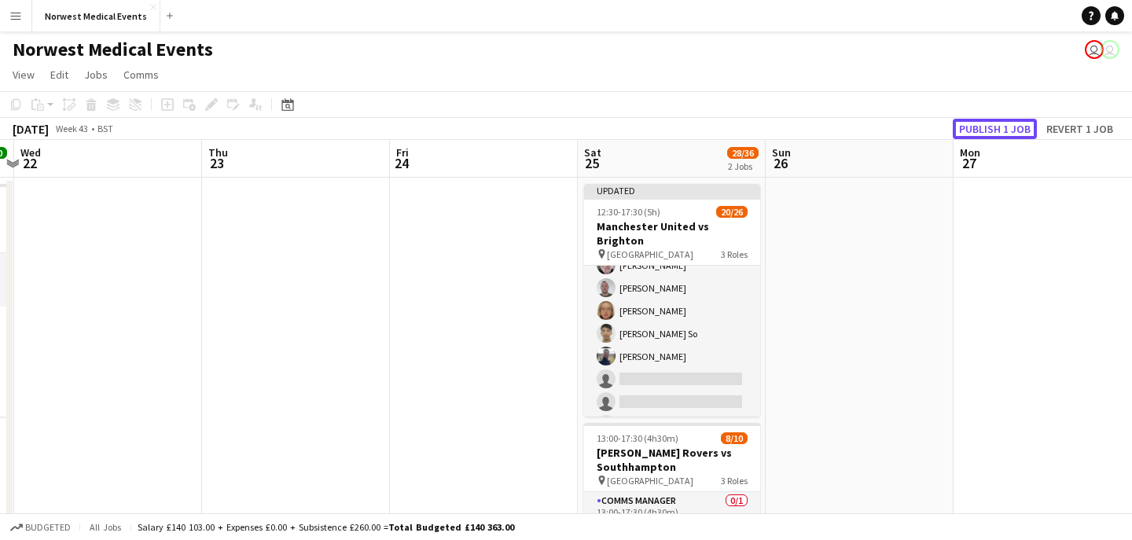
scroll to position [242, 0]
click at [992, 127] on button "Publish 1 job" at bounding box center [995, 129] width 84 height 20
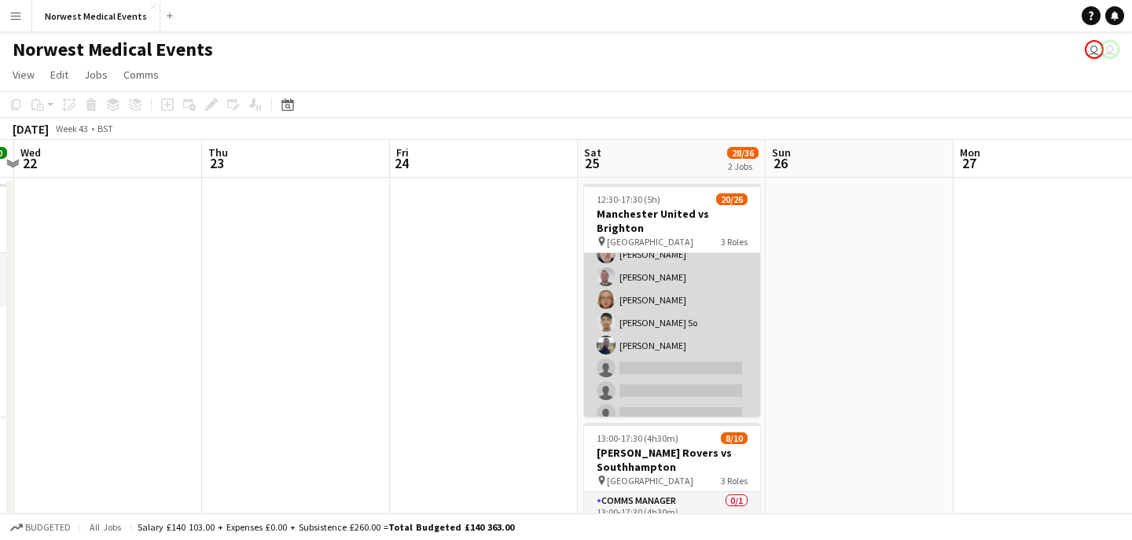
click at [657, 300] on app-card-role "First Responder (Medical) 14/19 12:30-17:30 (5h) Phil Brown Kayleigh O'Donnell …" at bounding box center [672, 243] width 176 height 464
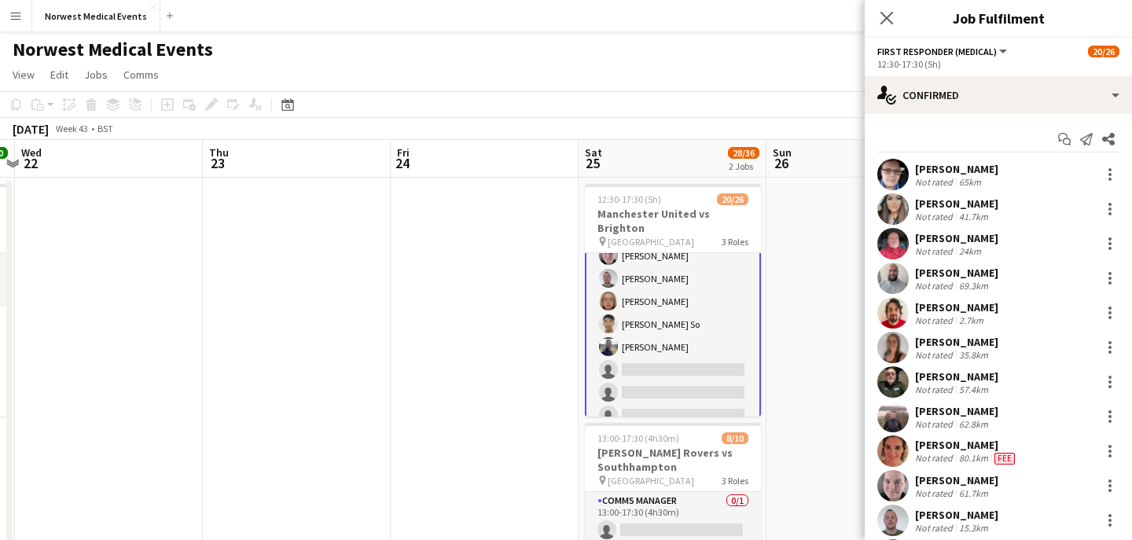
scroll to position [244, 0]
click at [981, 75] on app-options-switcher "First Responder (Medical) All roles First Responder (Medical) 20/26 12:30-17:30…" at bounding box center [998, 57] width 267 height 39
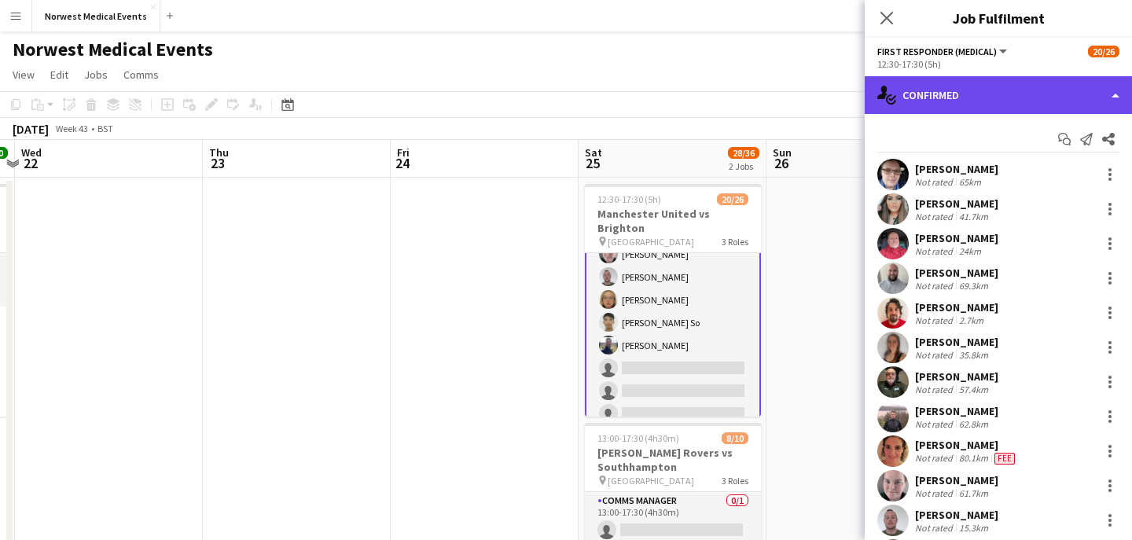
click at [1010, 99] on div "single-neutral-actions-check-2 Confirmed" at bounding box center [998, 95] width 267 height 38
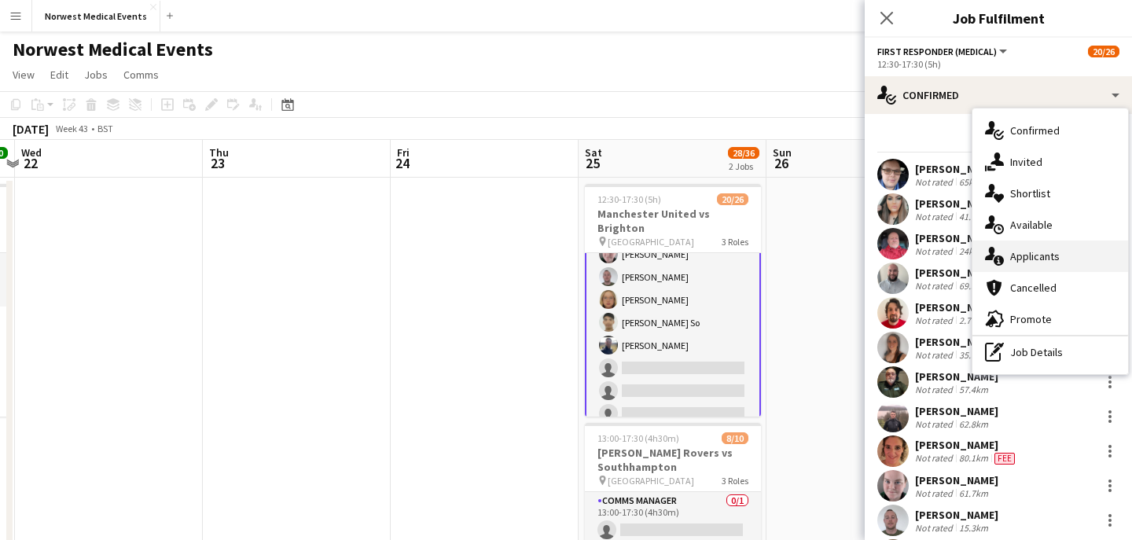
click at [1041, 252] on span "Applicants" at bounding box center [1035, 256] width 50 height 14
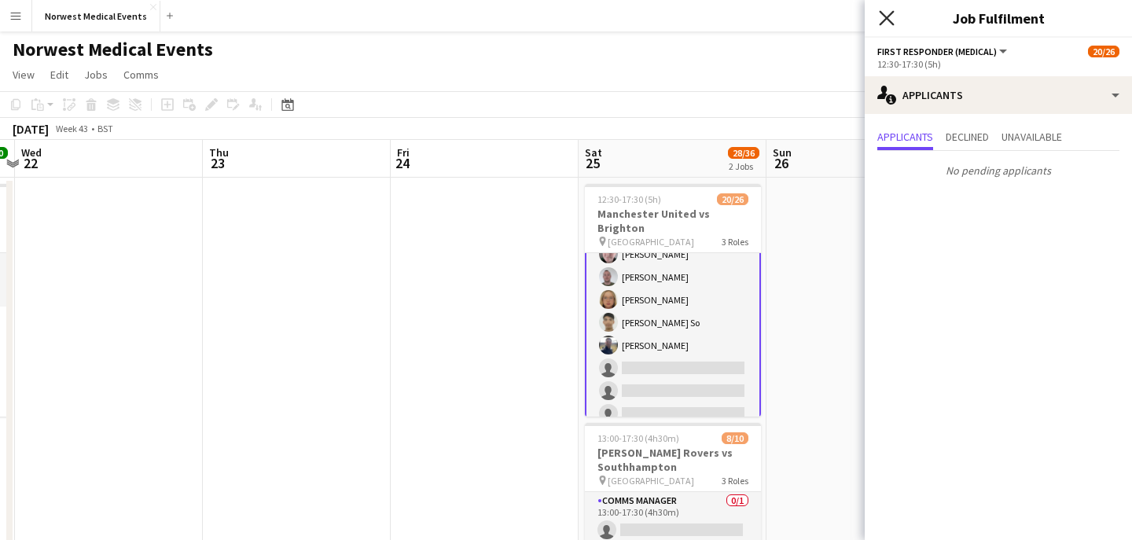
click at [885, 18] on icon "Close pop-in" at bounding box center [886, 17] width 15 height 15
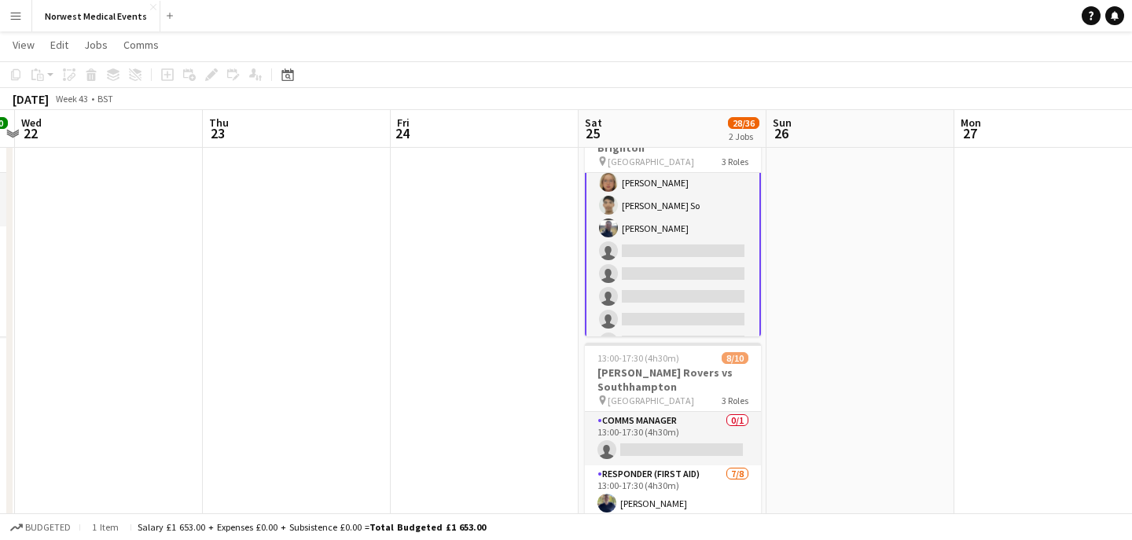
scroll to position [248, 0]
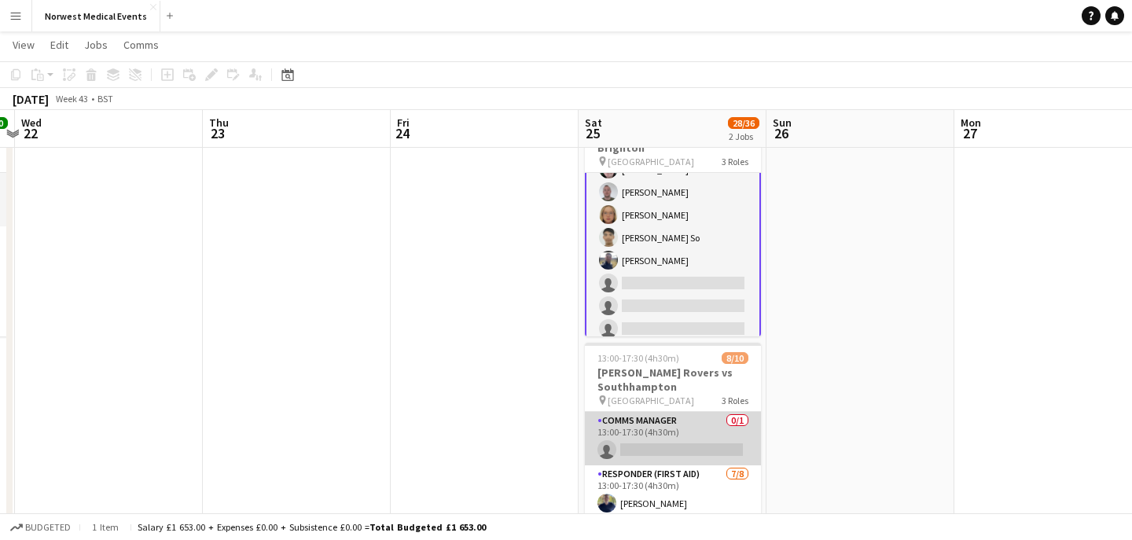
click at [697, 433] on app-card-role "Comms Manager 0/1 13:00-17:30 (4h30m) single-neutral-actions" at bounding box center [673, 438] width 176 height 53
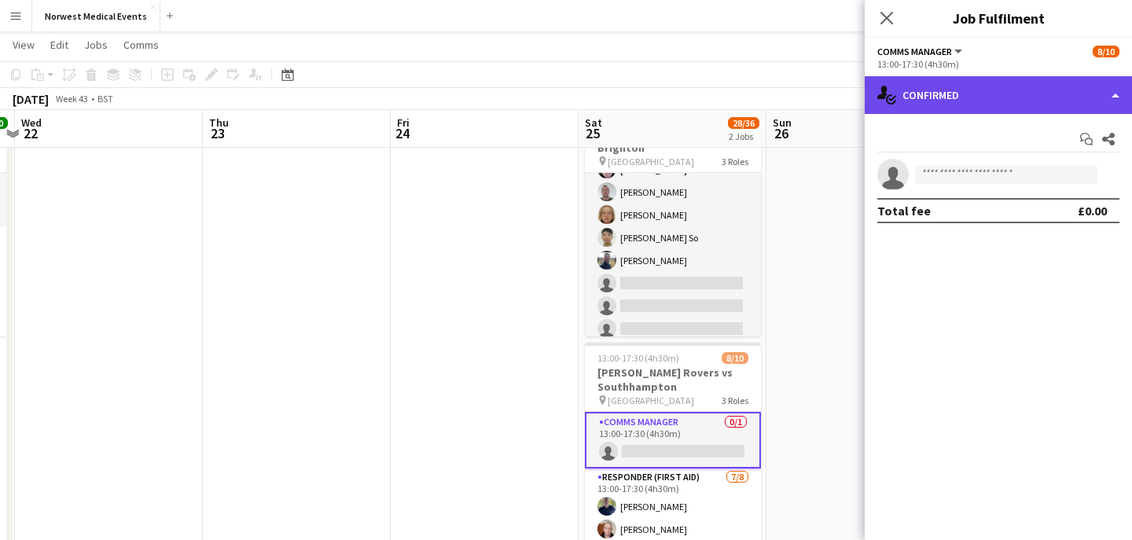
click at [965, 91] on div "single-neutral-actions-check-2 Confirmed" at bounding box center [998, 95] width 267 height 38
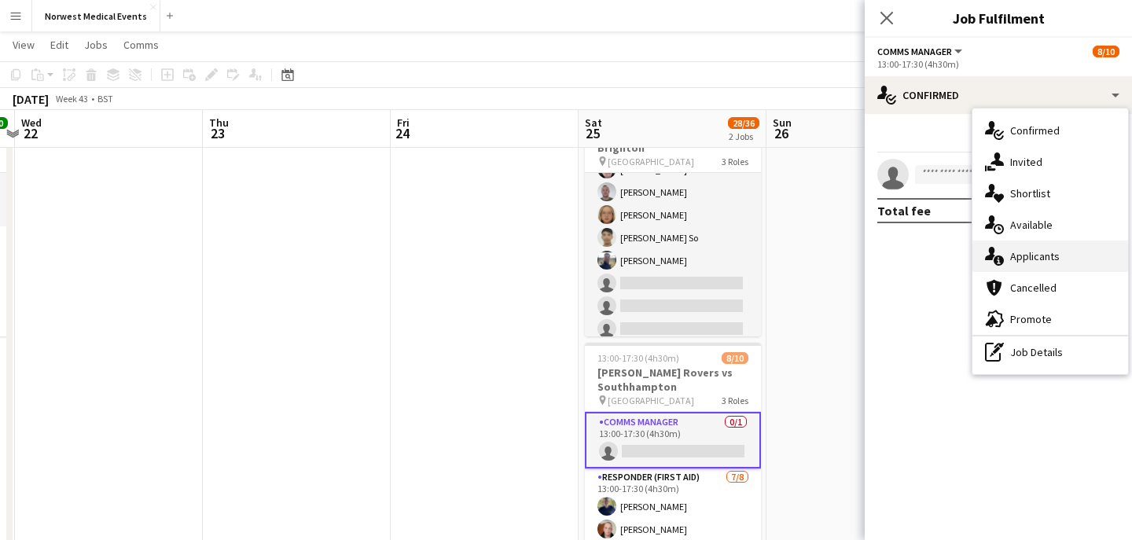
click at [1047, 251] on span "Applicants" at bounding box center [1035, 256] width 50 height 14
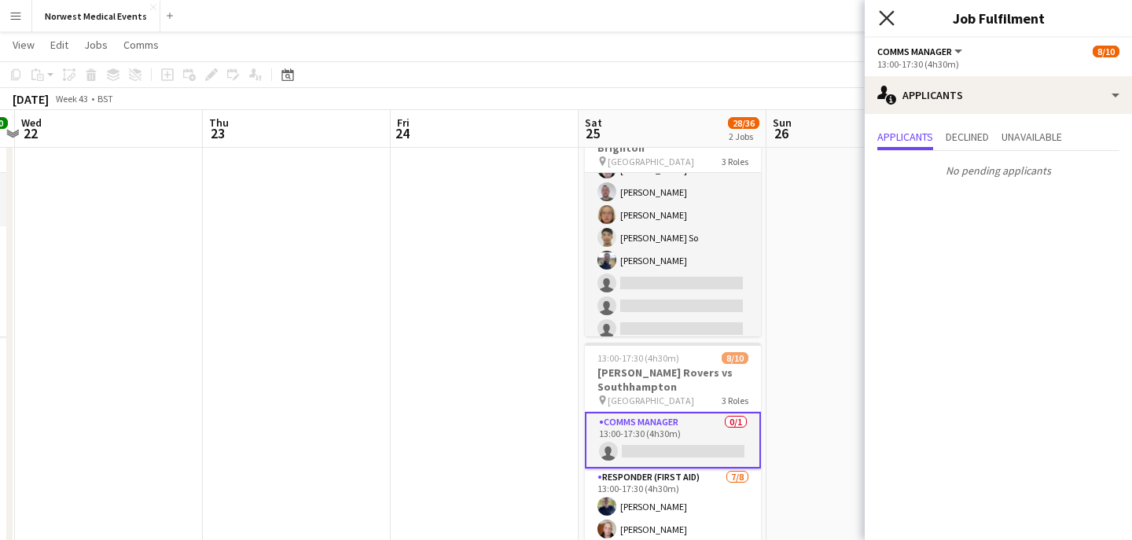
click at [883, 16] on icon "Close pop-in" at bounding box center [886, 17] width 15 height 15
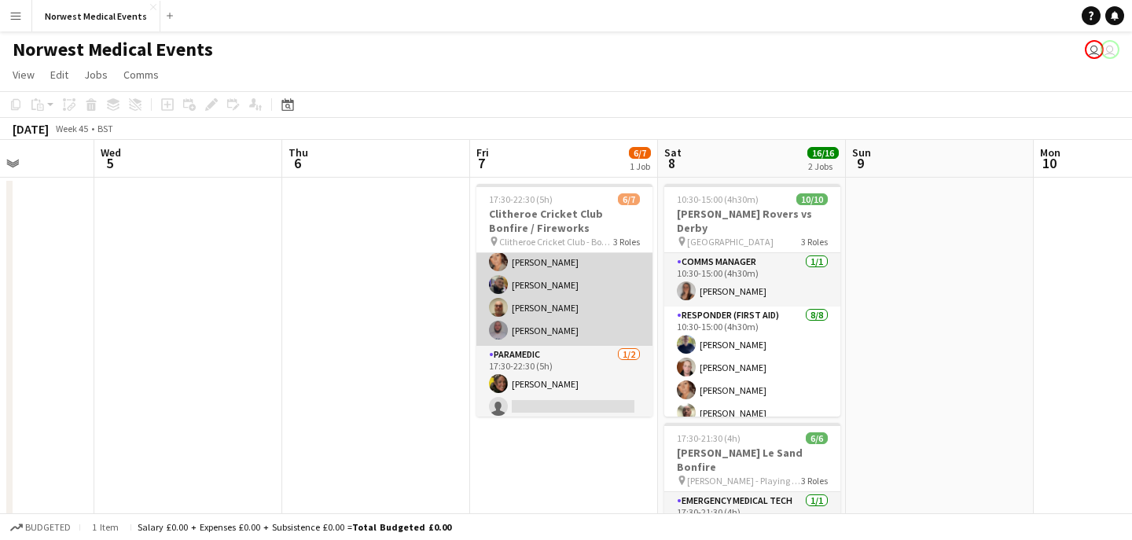
scroll to position [88, 0]
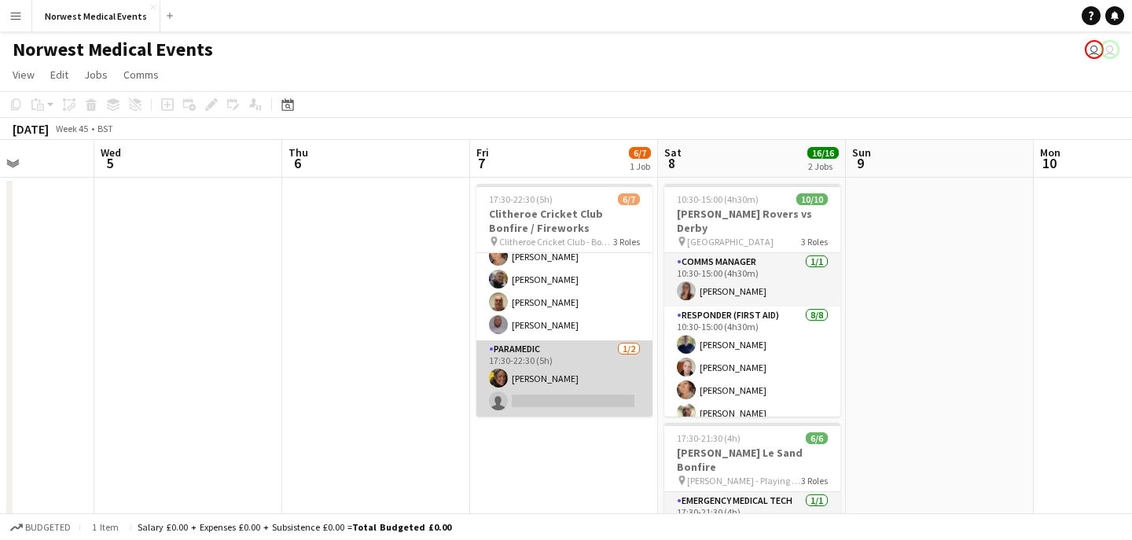
click at [569, 377] on app-card-role "Paramedic 1/2 17:30-22:30 (5h) Ruth Naylor-Thomas single-neutral-actions" at bounding box center [565, 378] width 176 height 76
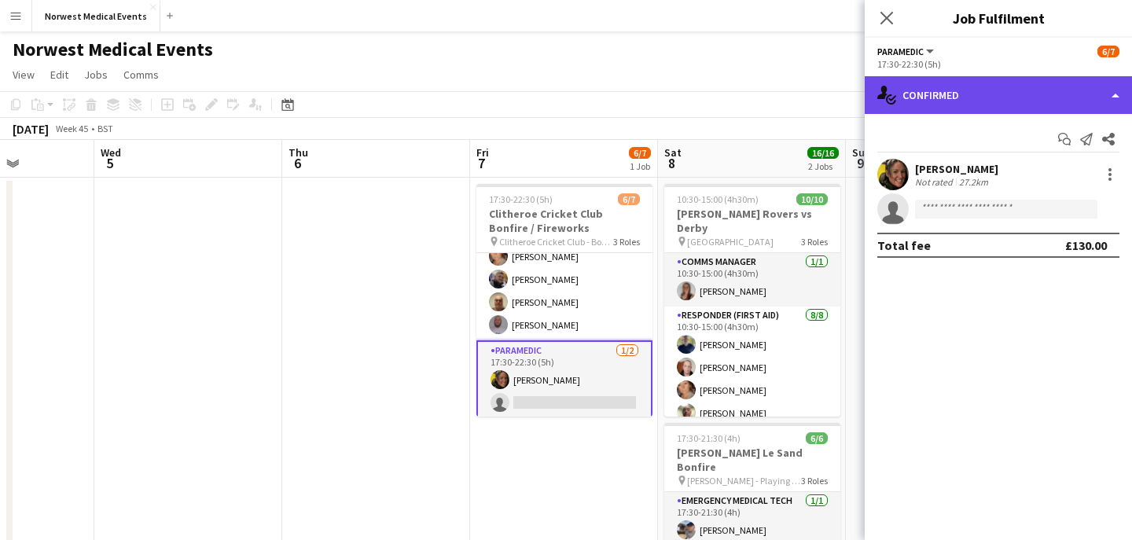
click at [964, 92] on div "single-neutral-actions-check-2 Confirmed" at bounding box center [998, 95] width 267 height 38
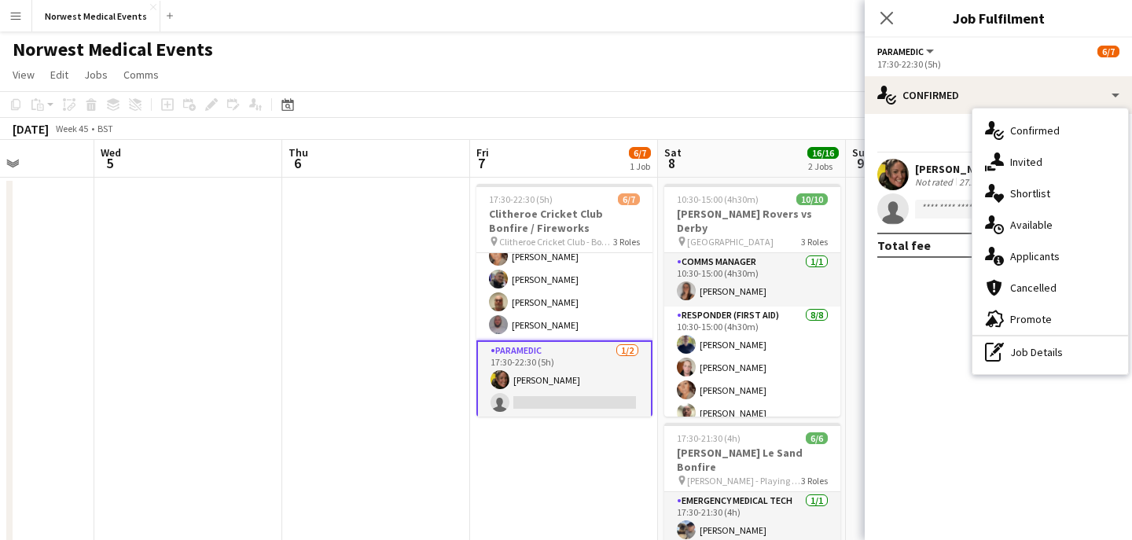
click at [1046, 251] on span "Applicants" at bounding box center [1035, 256] width 50 height 14
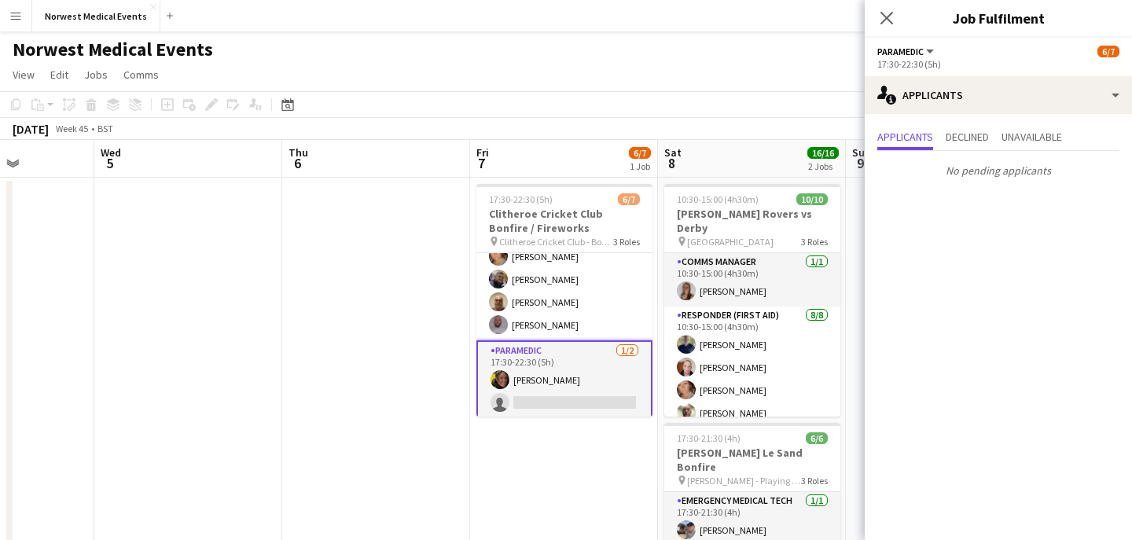
click at [884, 7] on div "Close pop-in" at bounding box center [887, 18] width 44 height 36
click at [882, 17] on icon "Close pop-in" at bounding box center [887, 18] width 13 height 13
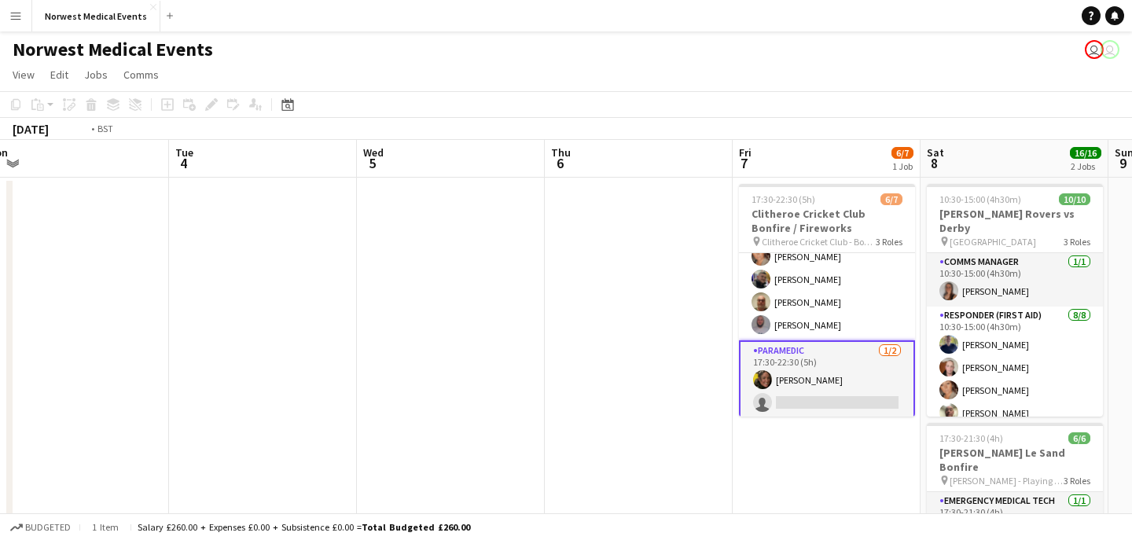
scroll to position [0, 412]
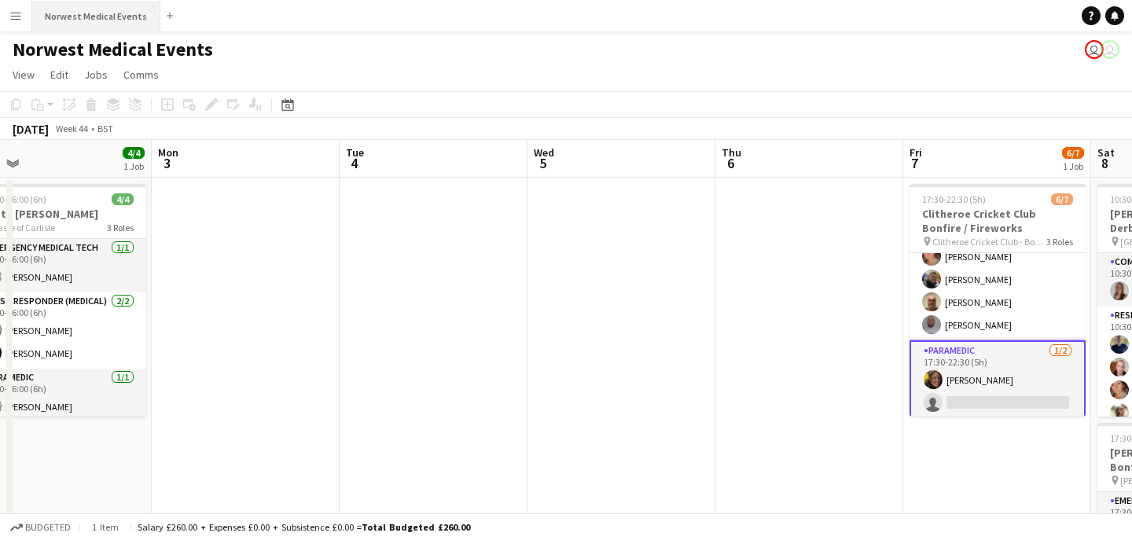
click at [76, 21] on button "Norwest Medical Events Close" at bounding box center [96, 16] width 128 height 31
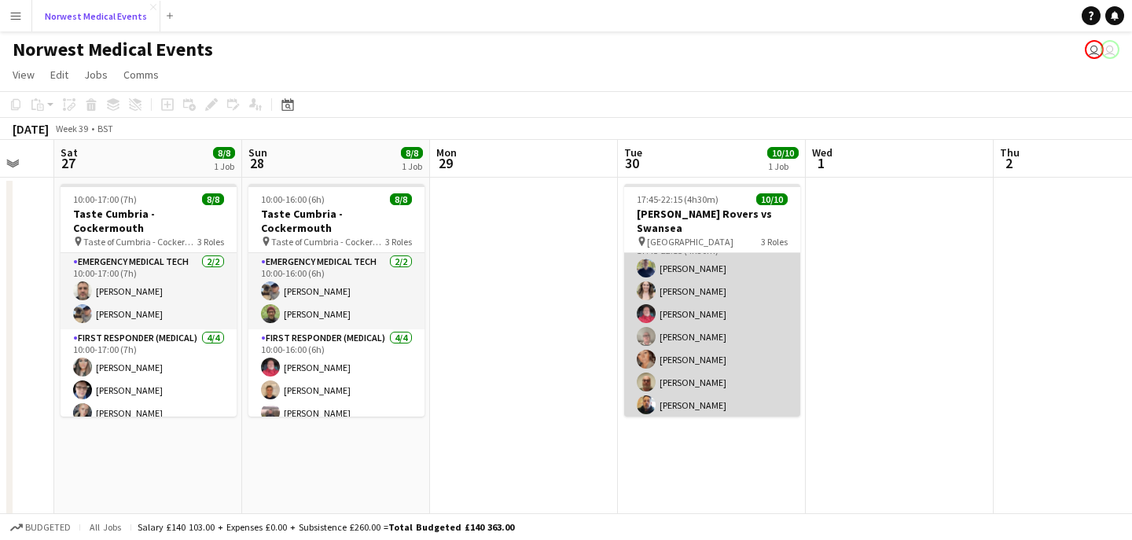
scroll to position [142, 0]
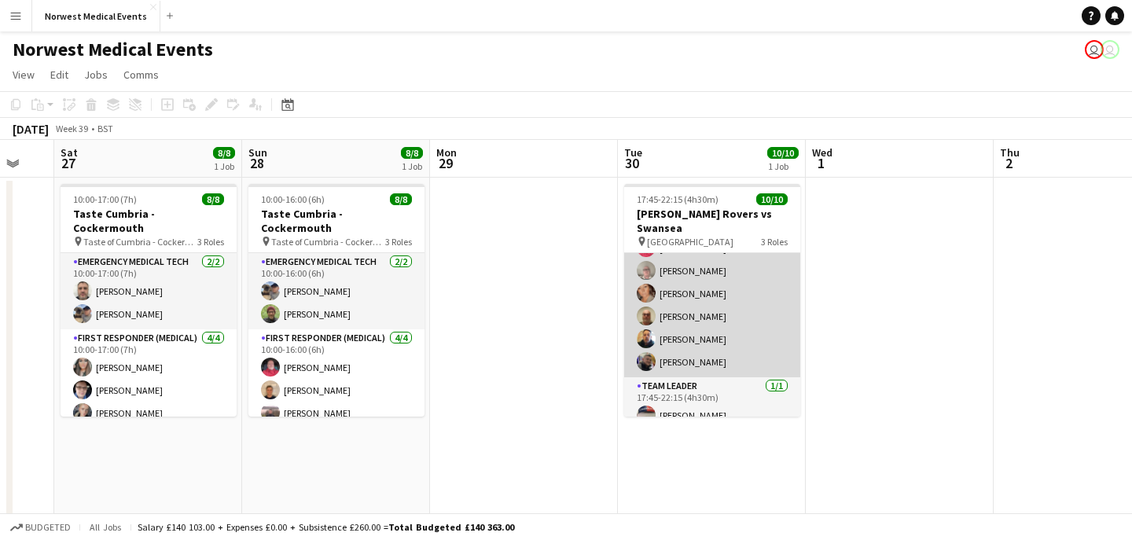
click at [740, 320] on app-card-role "Responder (First Aid) 8/8 17:45-22:15 (4h30m) Paul Walmsley Rebecca Vose Mark S…" at bounding box center [712, 270] width 176 height 213
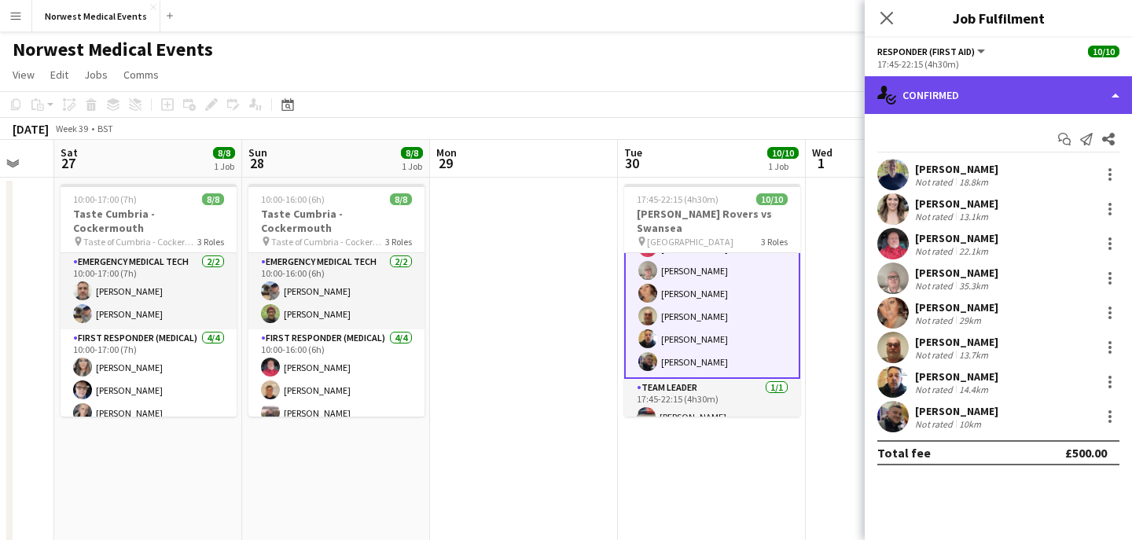
click at [988, 87] on div "single-neutral-actions-check-2 Confirmed" at bounding box center [998, 95] width 267 height 38
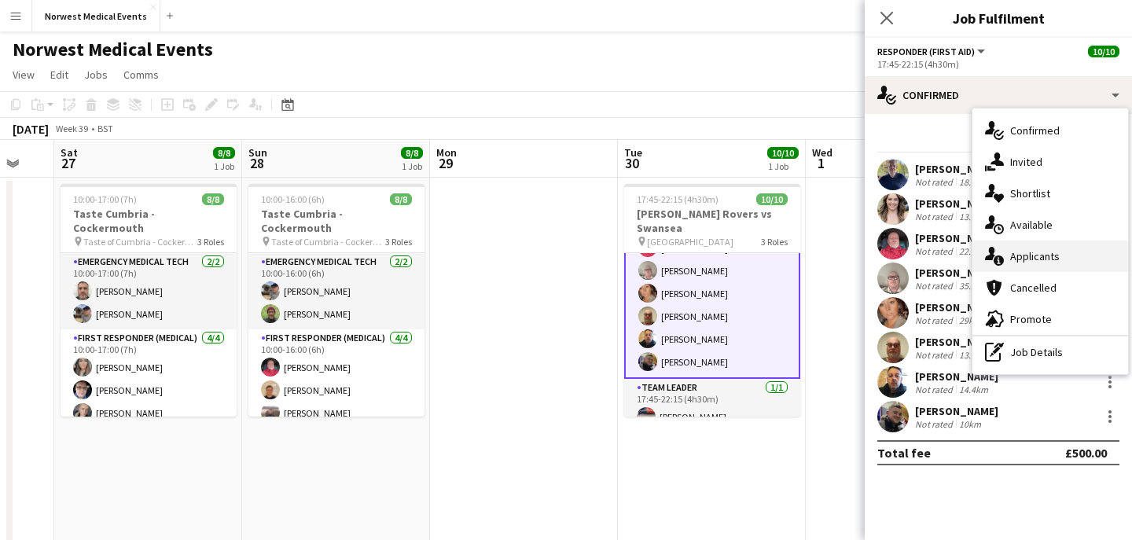
click at [1047, 248] on div "single-neutral-actions-information Applicants" at bounding box center [1051, 256] width 156 height 31
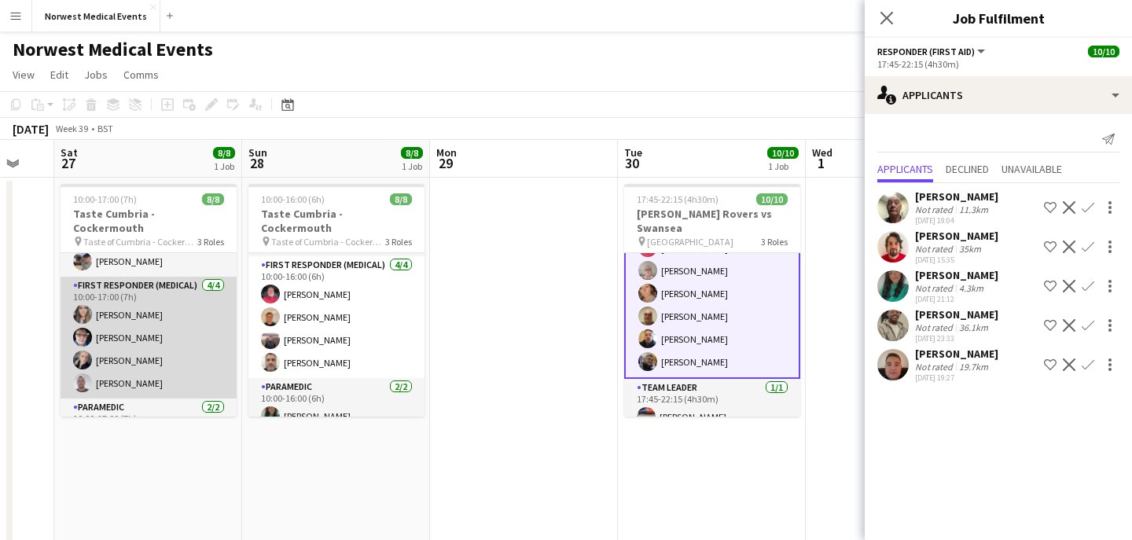
scroll to position [75, 0]
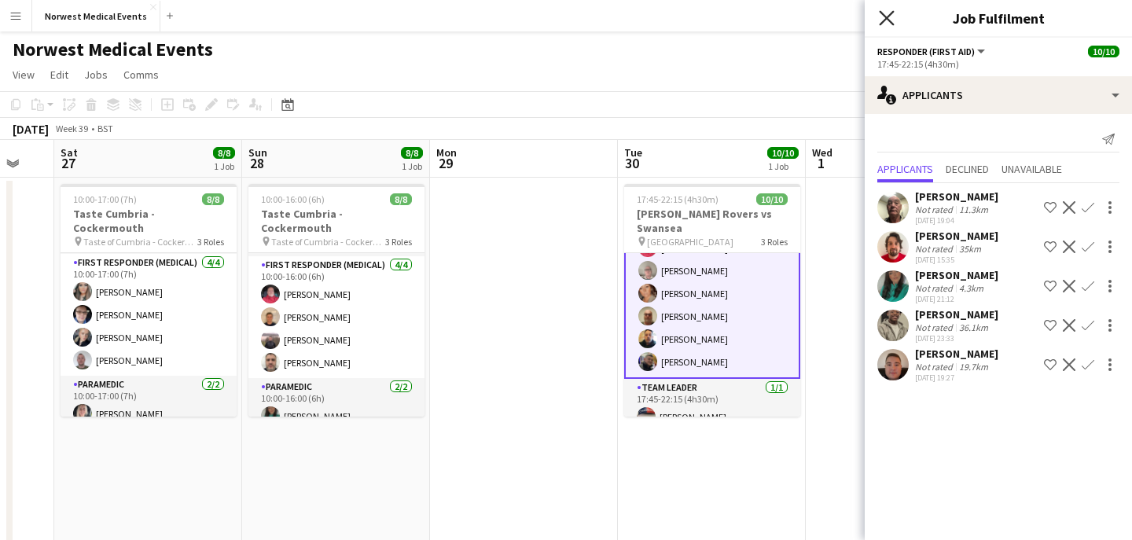
click at [889, 16] on icon at bounding box center [886, 17] width 15 height 15
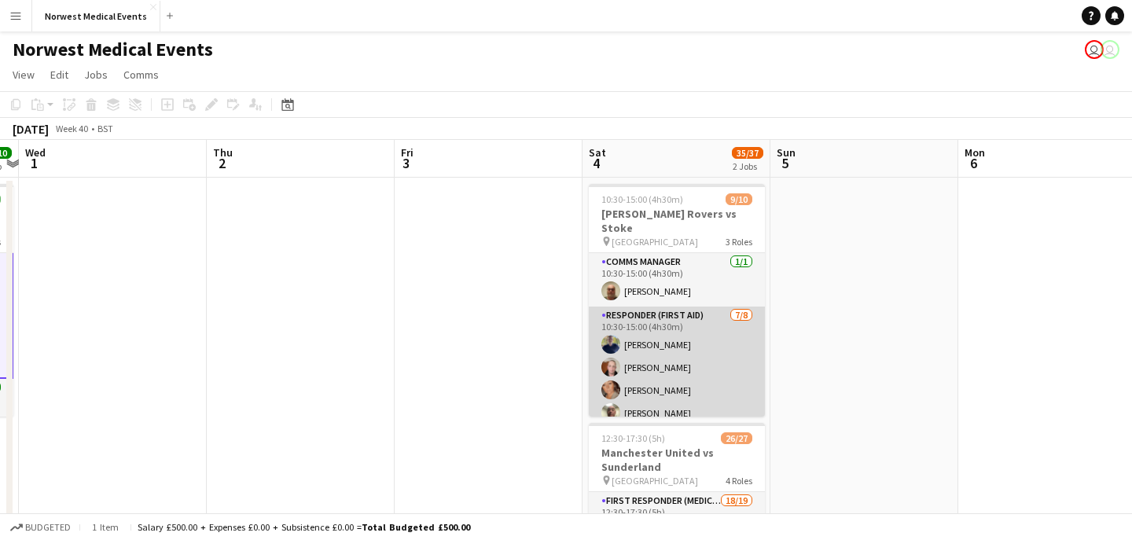
scroll to position [142, 0]
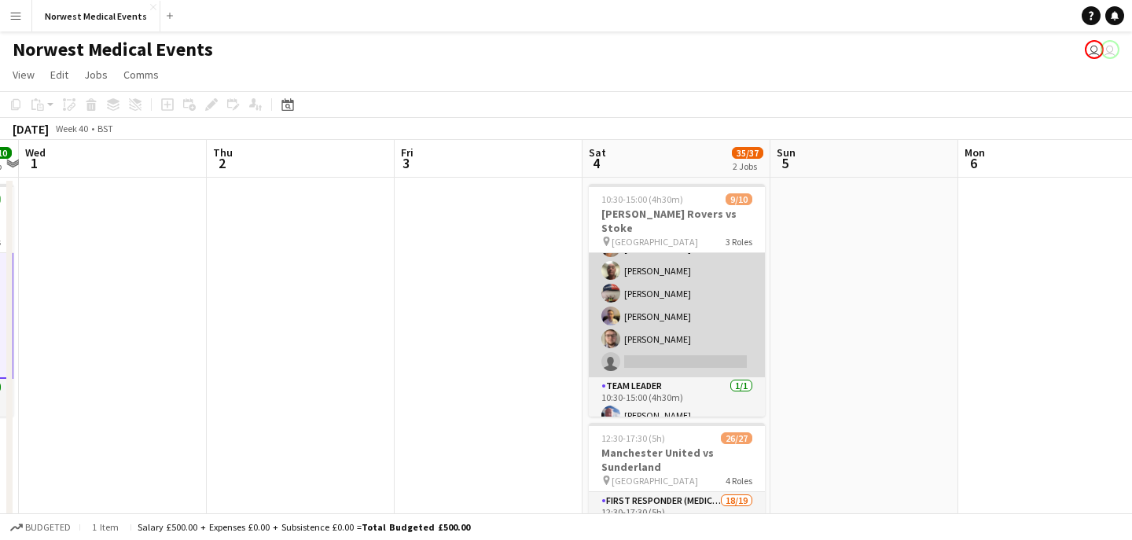
click at [703, 320] on app-card-role "Responder (First Aid) 7/8 10:30-15:00 (4h30m) Paul Walmsley Doug Black Debie Wa…" at bounding box center [677, 270] width 176 height 213
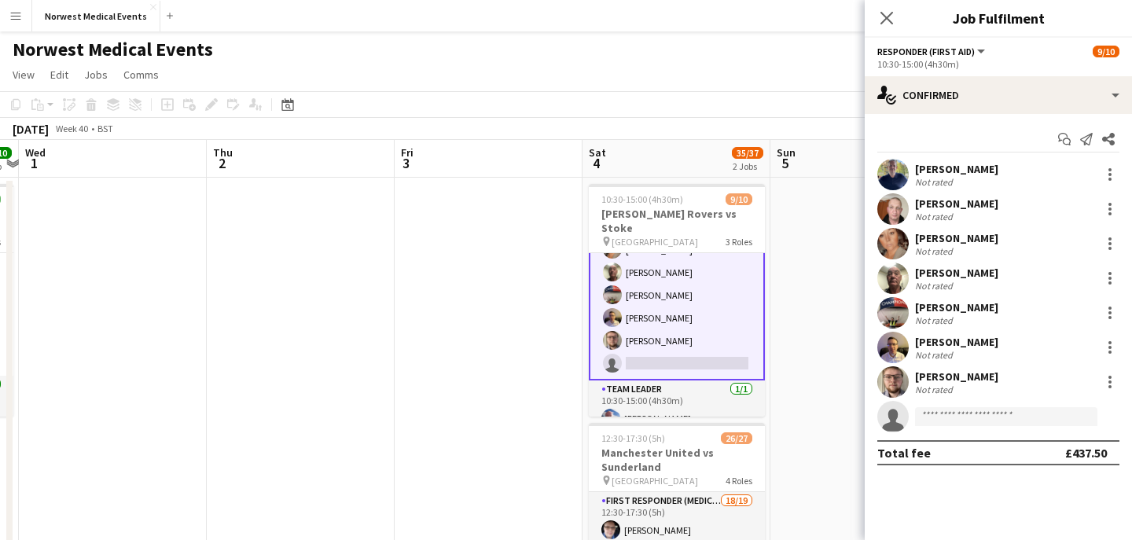
scroll to position [144, 0]
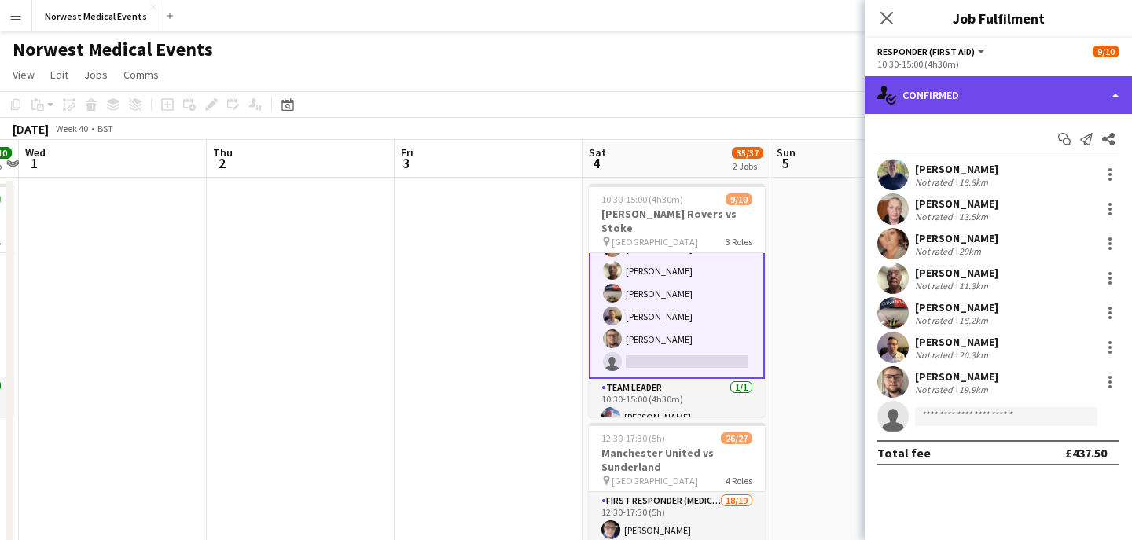
click at [997, 85] on div "single-neutral-actions-check-2 Confirmed" at bounding box center [998, 95] width 267 height 38
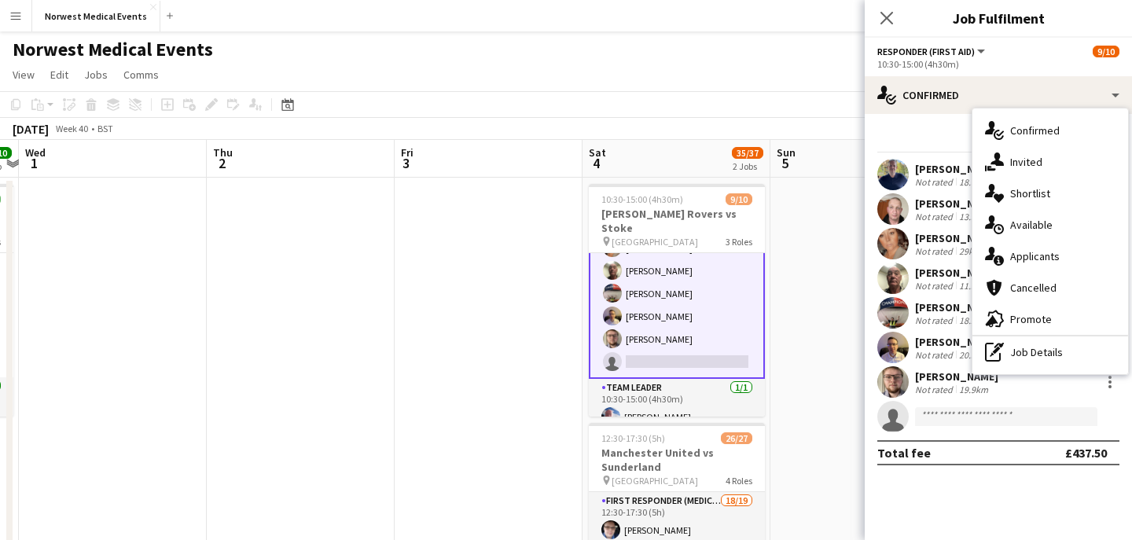
click at [1040, 264] on div "single-neutral-actions-information Applicants" at bounding box center [1051, 256] width 156 height 31
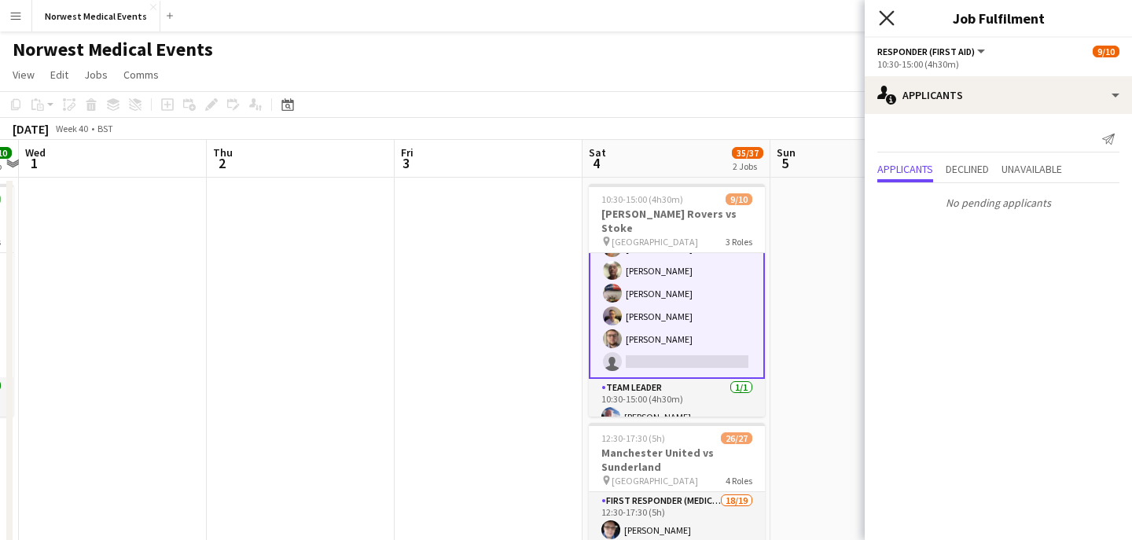
click at [885, 13] on icon "Close pop-in" at bounding box center [886, 17] width 15 height 15
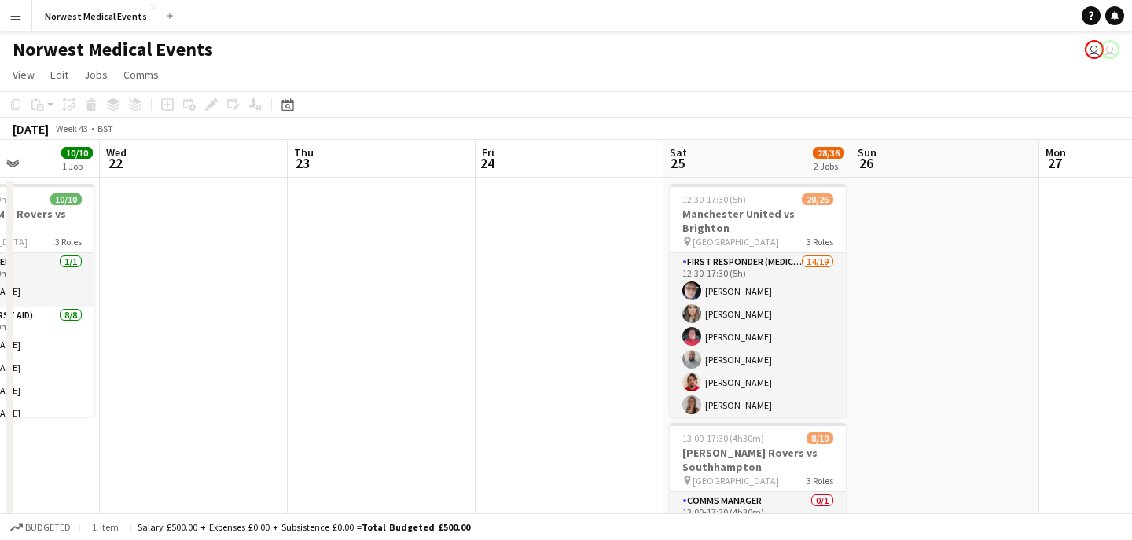
scroll to position [0, 521]
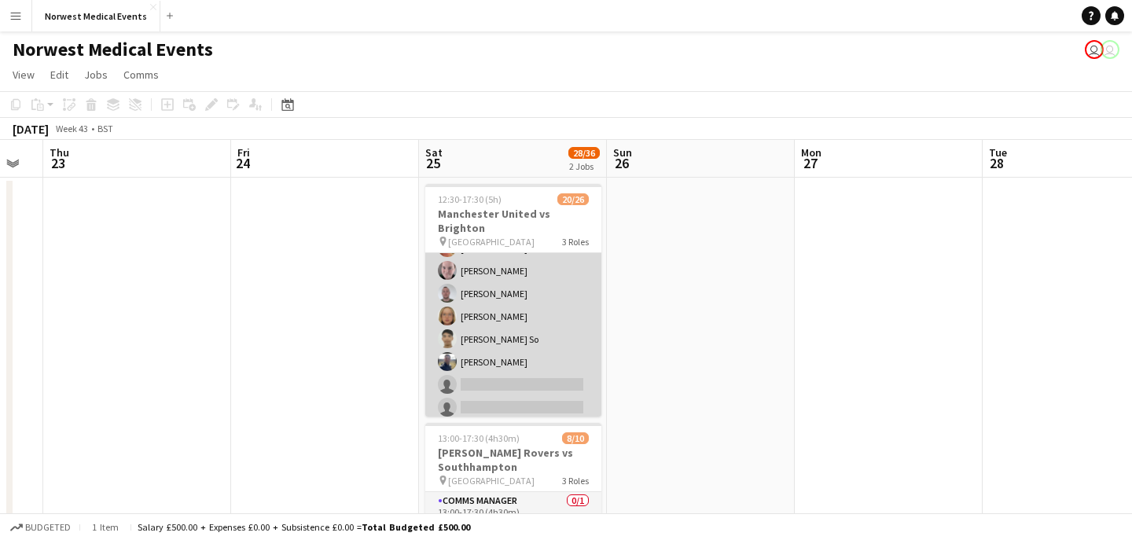
click at [532, 307] on app-card-role "First Responder (Medical) 14/19 12:30-17:30 (5h) Phil Brown Kayleigh O'Donnell …" at bounding box center [513, 260] width 176 height 464
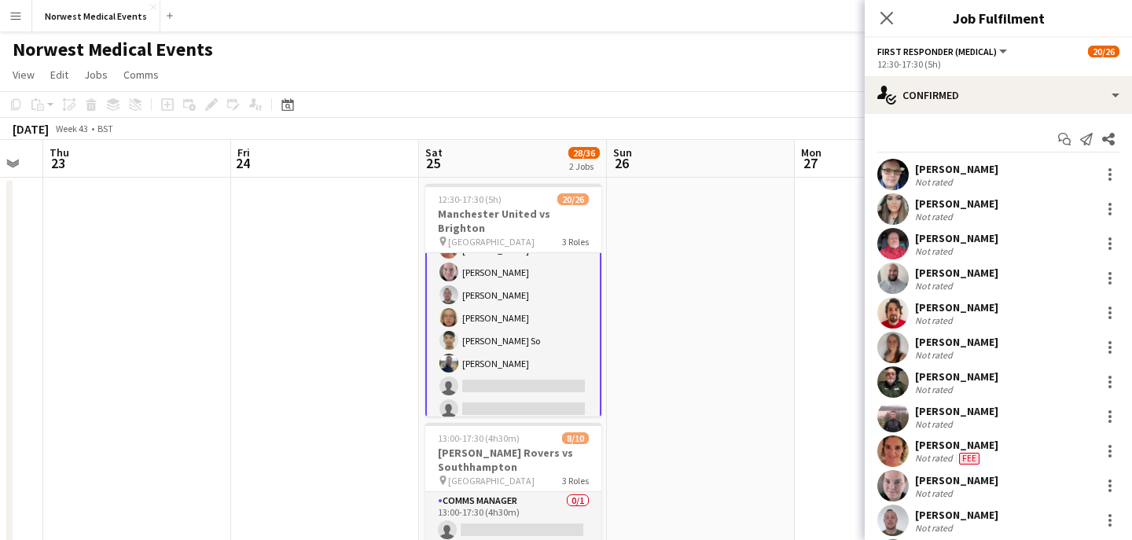
scroll to position [227, 0]
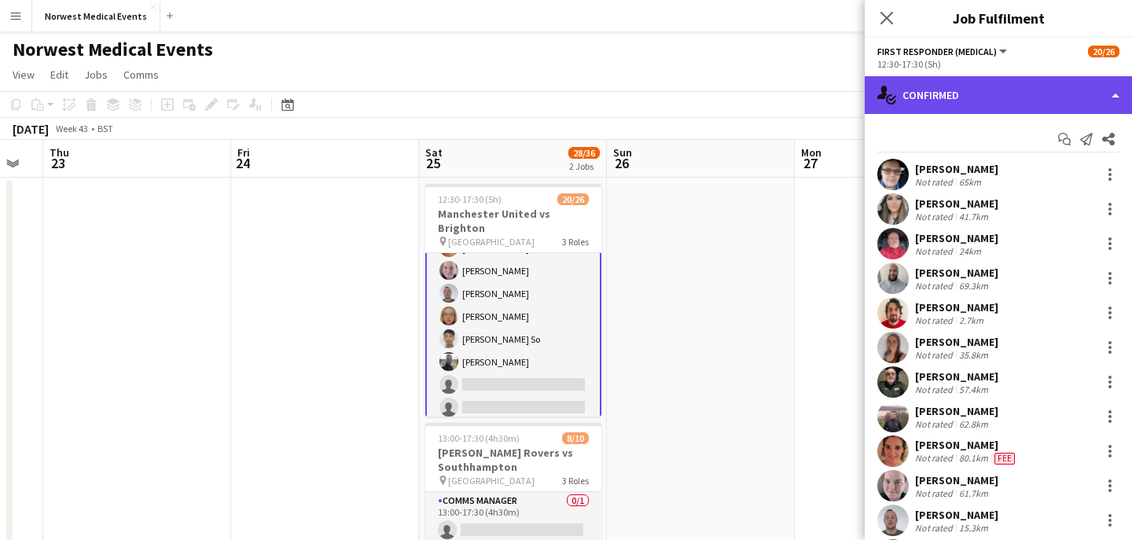
click at [938, 90] on div "single-neutral-actions-check-2 Confirmed" at bounding box center [998, 95] width 267 height 38
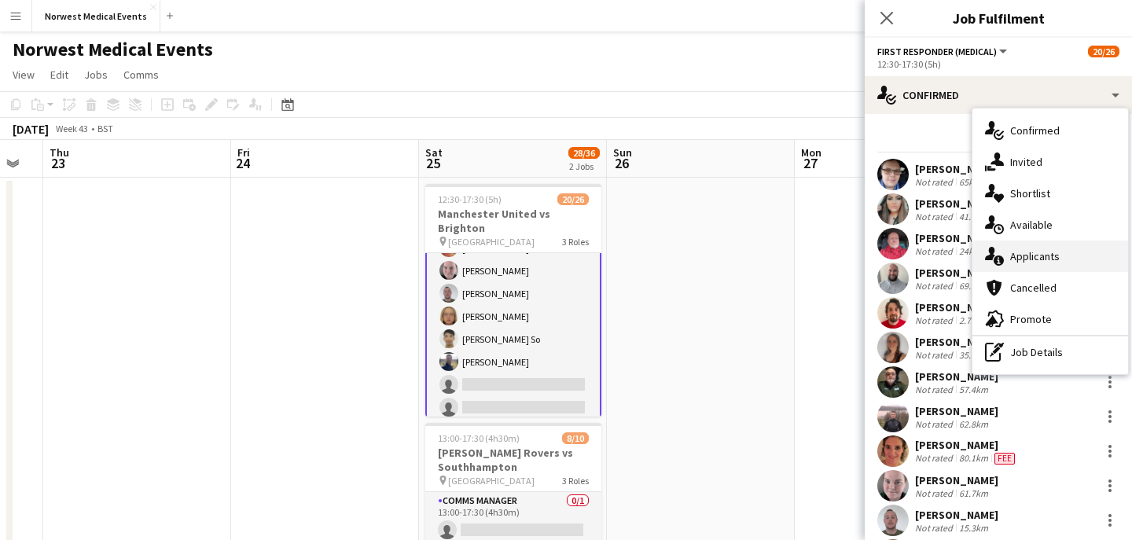
click at [1046, 258] on span "Applicants" at bounding box center [1035, 256] width 50 height 14
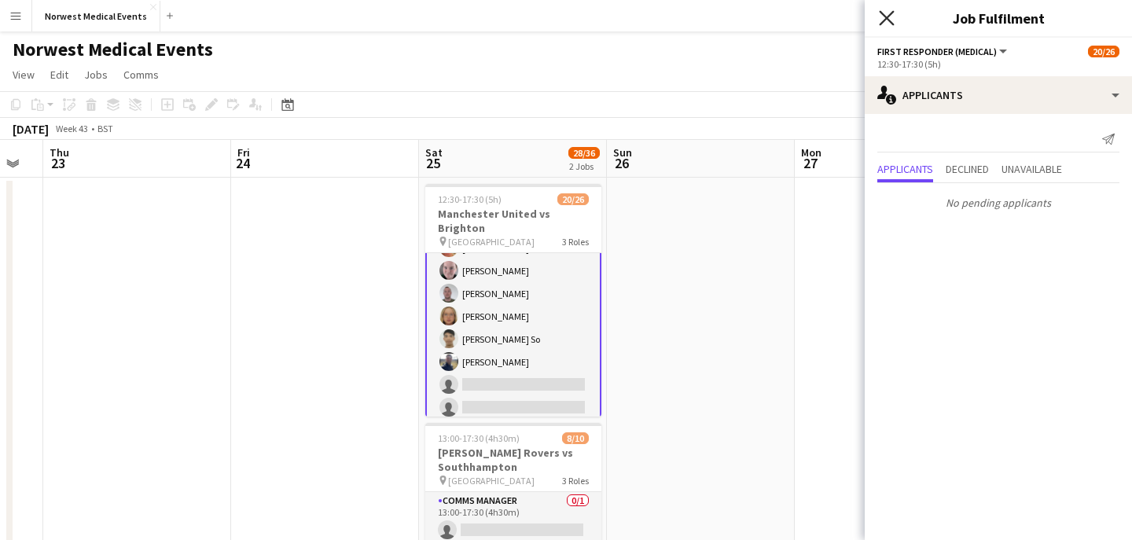
click at [892, 13] on icon at bounding box center [886, 17] width 15 height 15
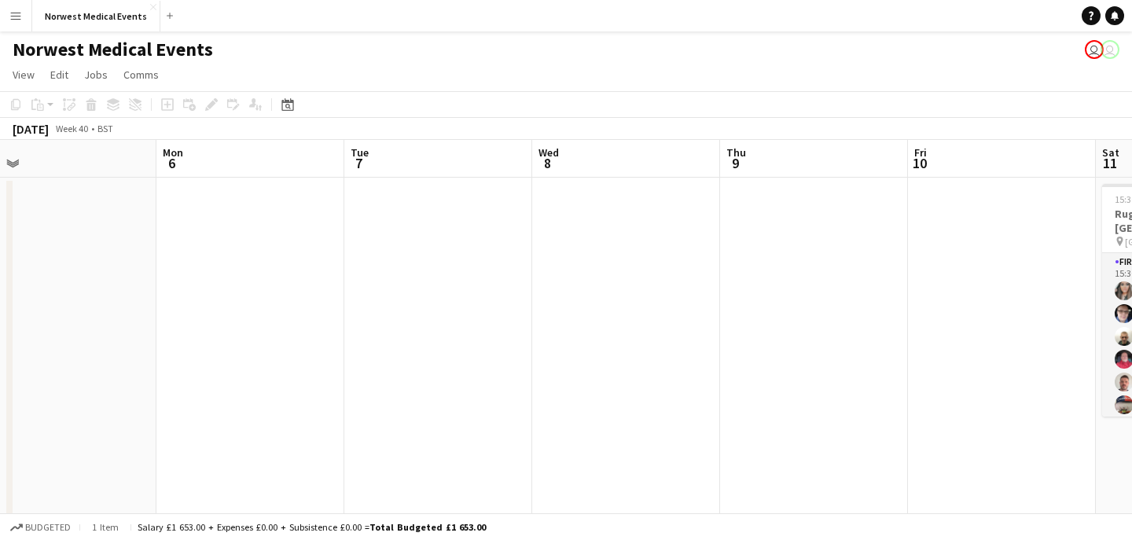
click at [575, 211] on app-date-cell at bounding box center [626, 433] width 188 height 510
